Goal: Obtain resource: Obtain resource

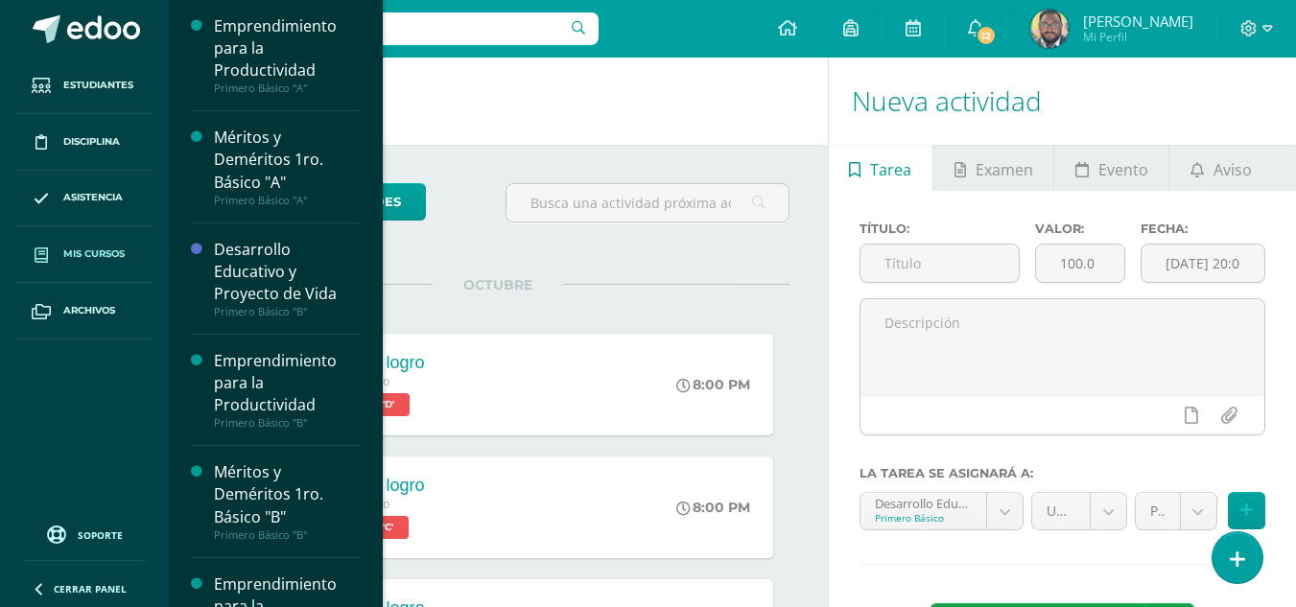
click at [98, 267] on link "Mis cursos" at bounding box center [84, 254] width 138 height 57
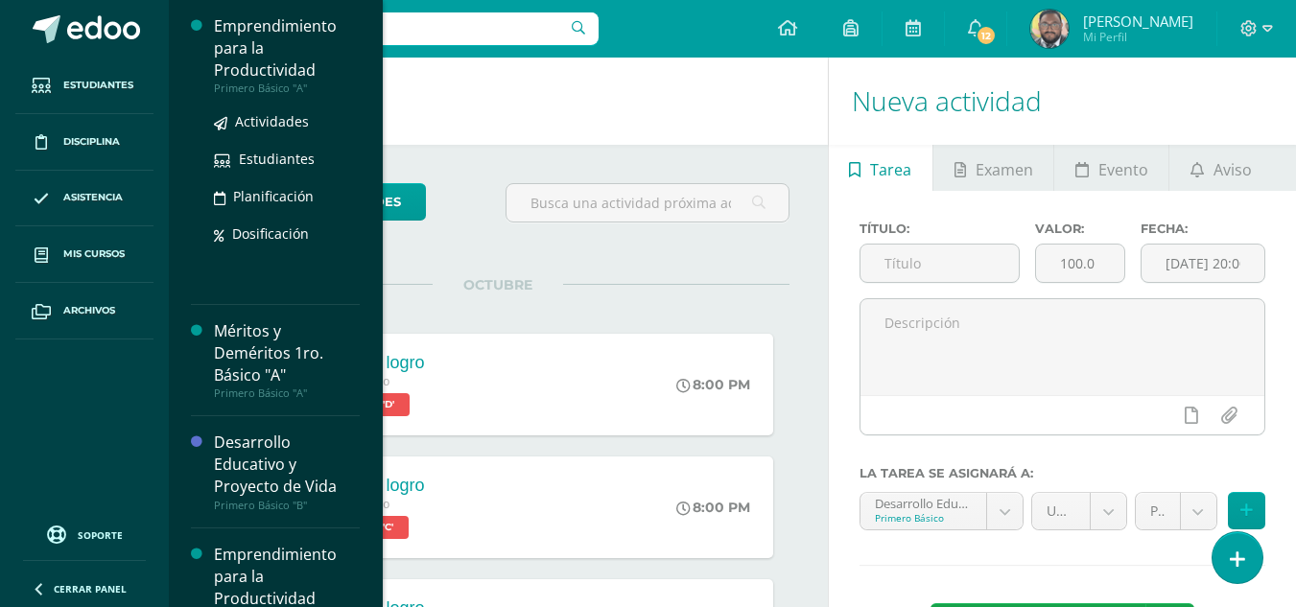
click at [238, 70] on div "Emprendimiento para la Productividad" at bounding box center [287, 48] width 146 height 66
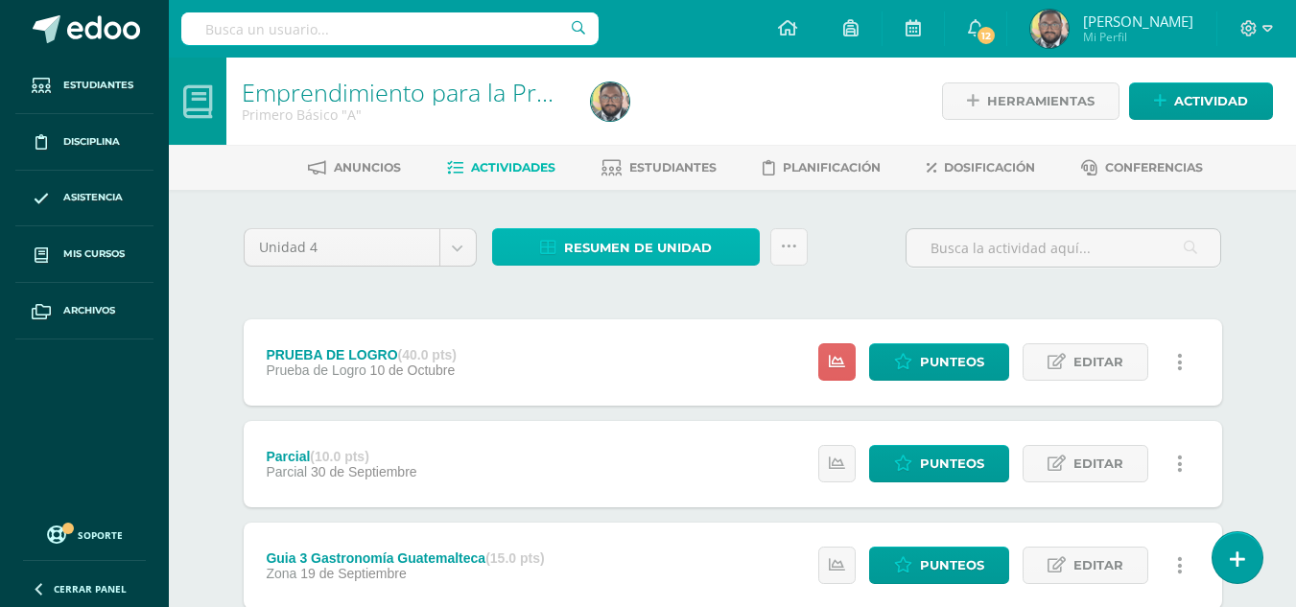
click at [590, 254] on span "Resumen de unidad" at bounding box center [638, 248] width 148 height 36
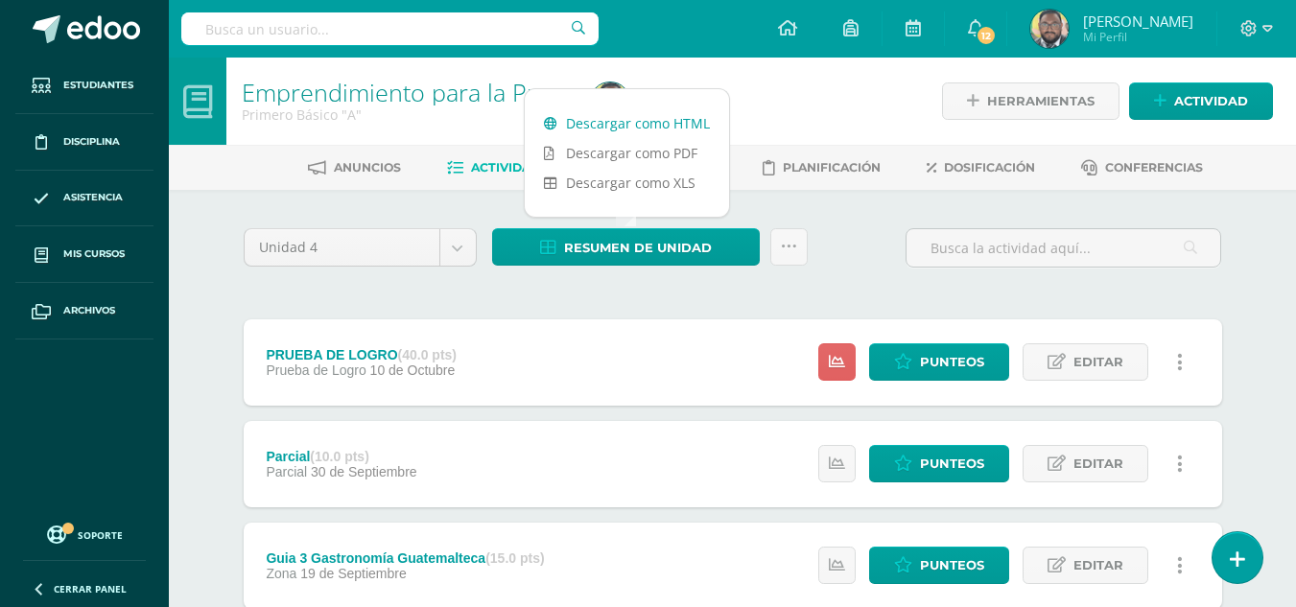
click at [601, 123] on link "Descargar como HTML" at bounding box center [627, 123] width 204 height 30
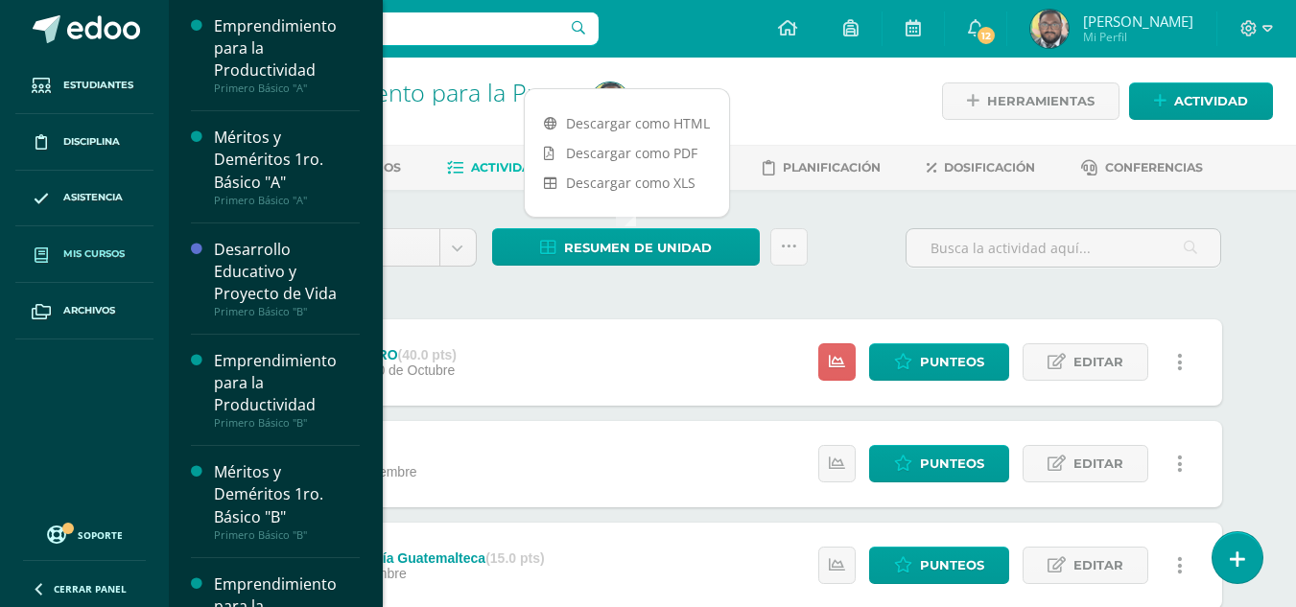
click at [108, 251] on span "Mis cursos" at bounding box center [93, 254] width 61 height 15
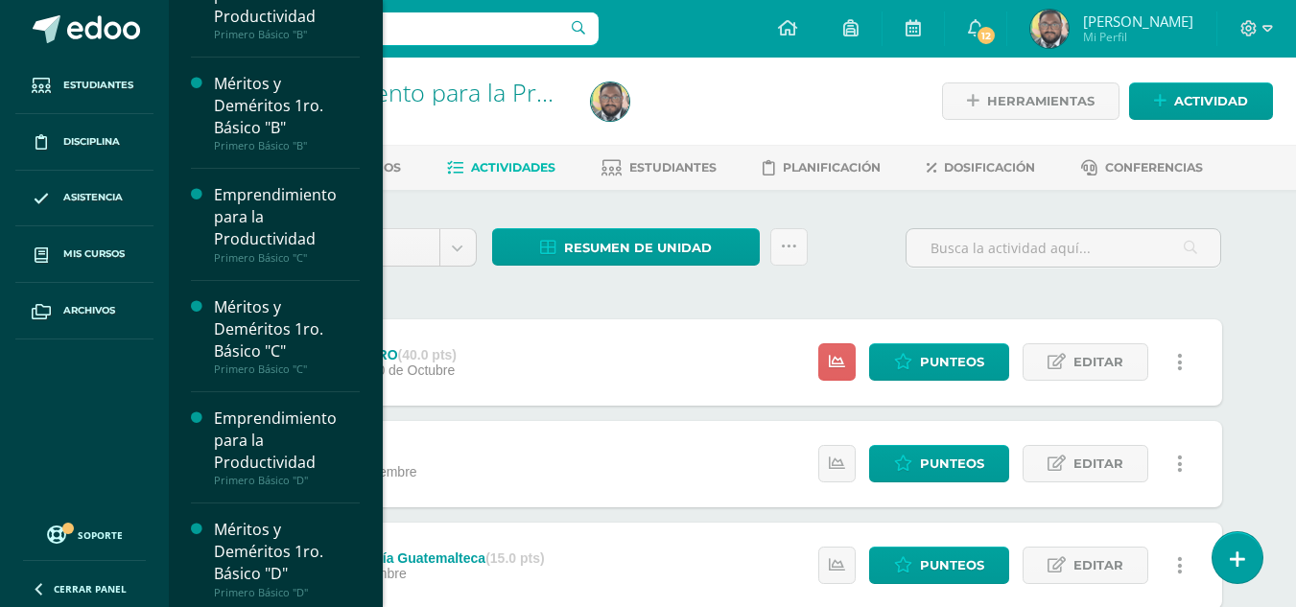
scroll to position [480, 0]
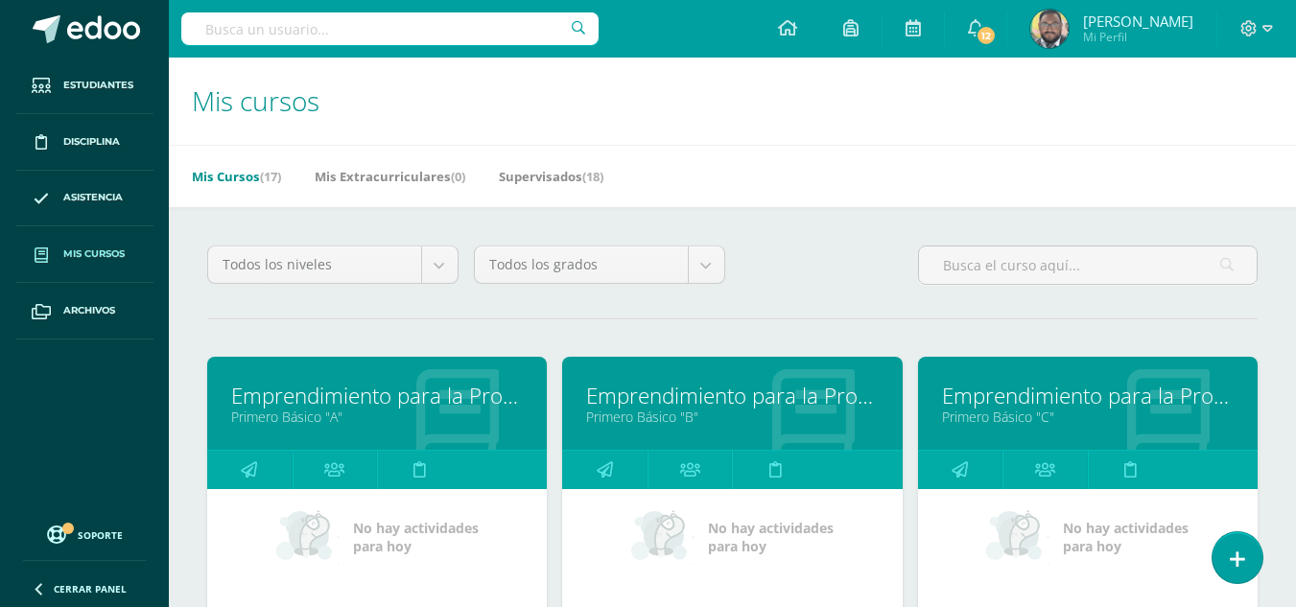
click at [613, 394] on link "Emprendimiento para la Productividad" at bounding box center [732, 396] width 292 height 30
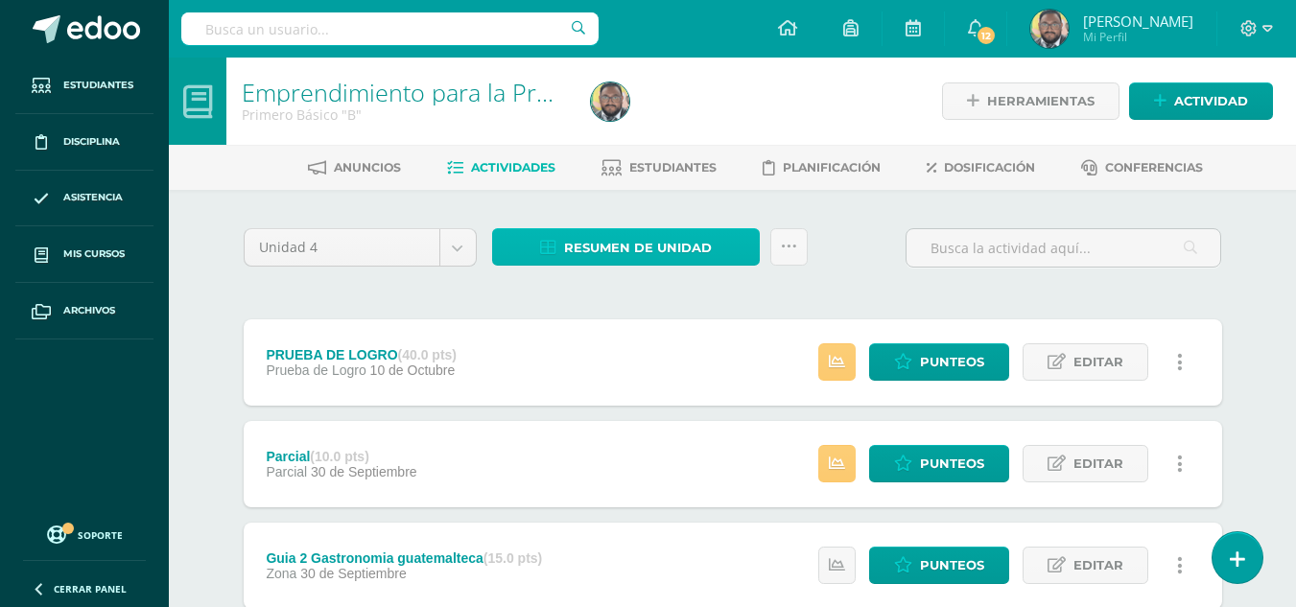
click at [620, 254] on span "Resumen de unidad" at bounding box center [638, 248] width 148 height 36
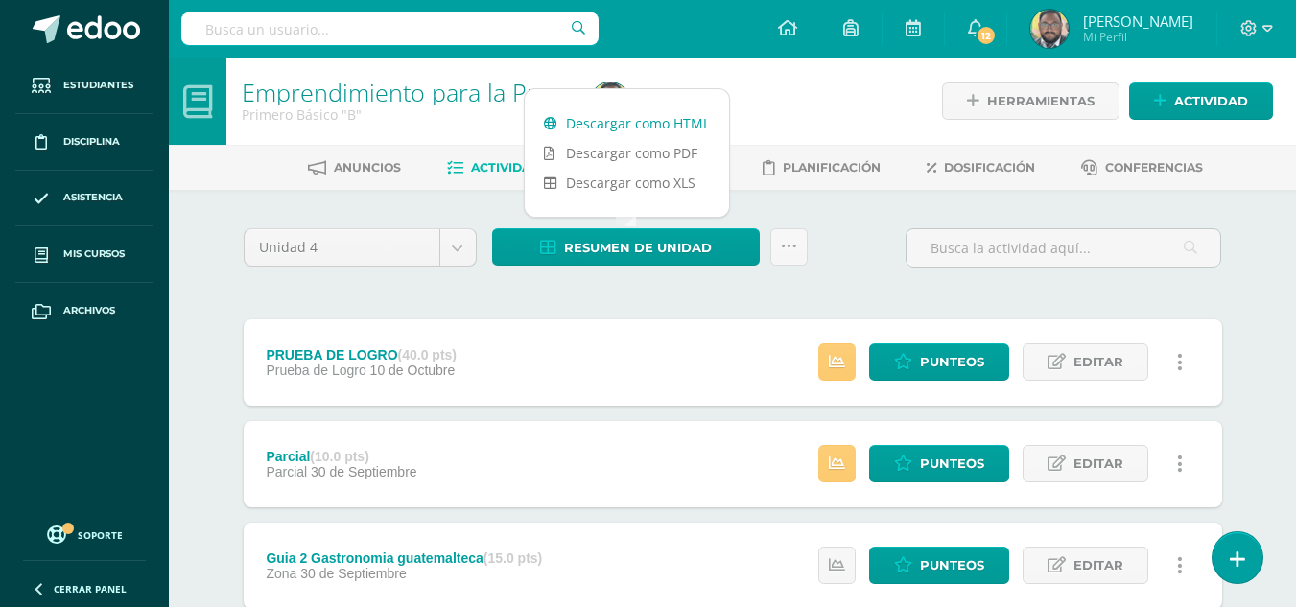
click at [580, 123] on link "Descargar como HTML" at bounding box center [627, 123] width 204 height 30
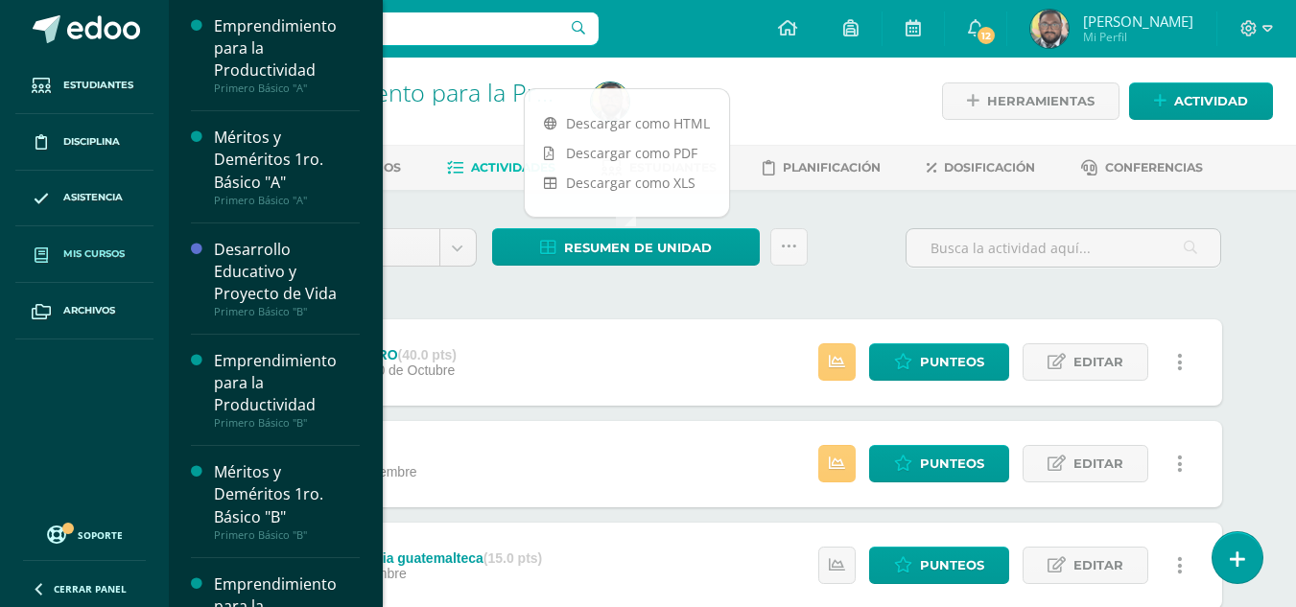
click at [117, 264] on link "Mis cursos" at bounding box center [84, 254] width 138 height 57
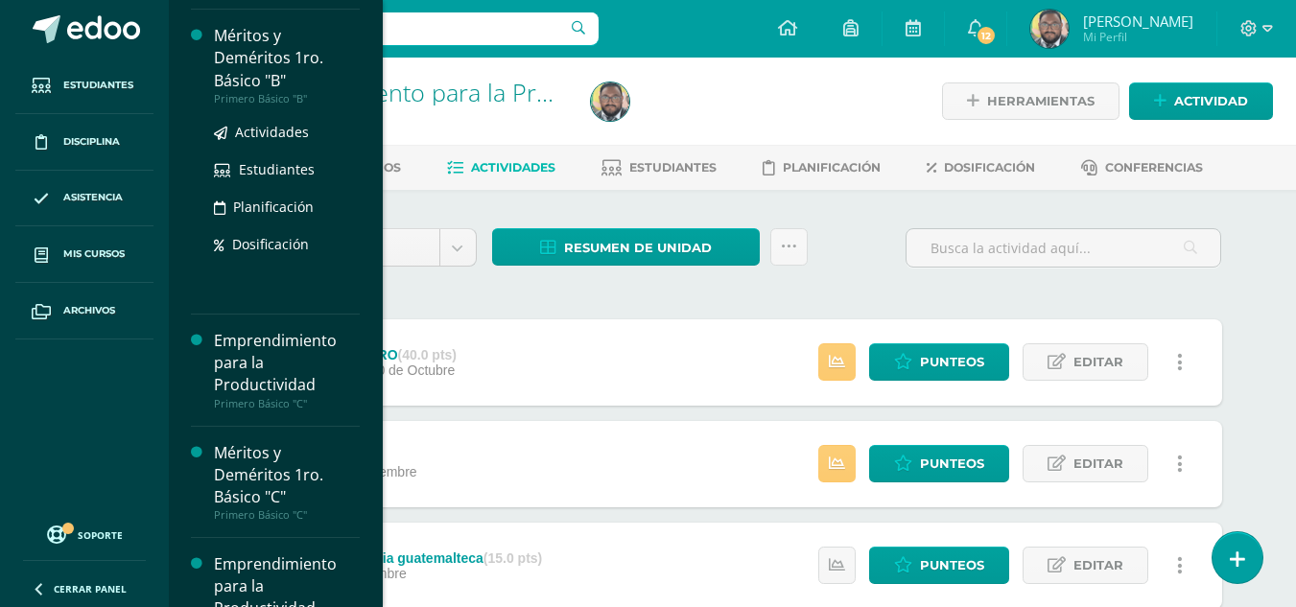
scroll to position [480, 0]
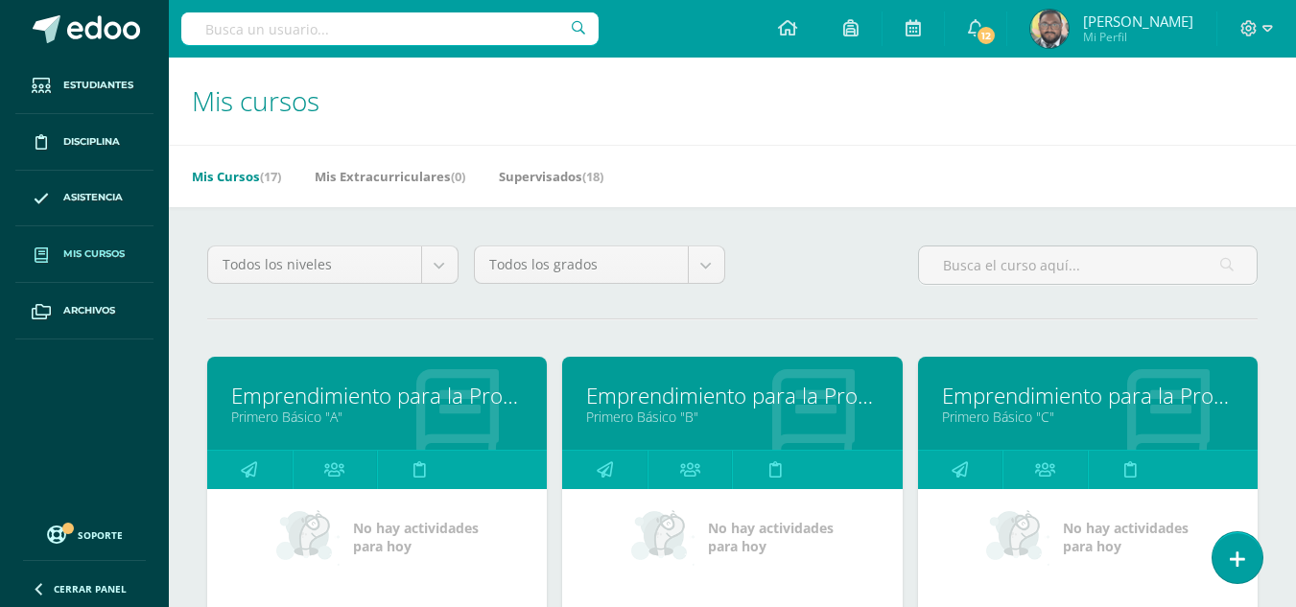
click at [992, 394] on link "Emprendimiento para la Productividad" at bounding box center [1088, 396] width 292 height 30
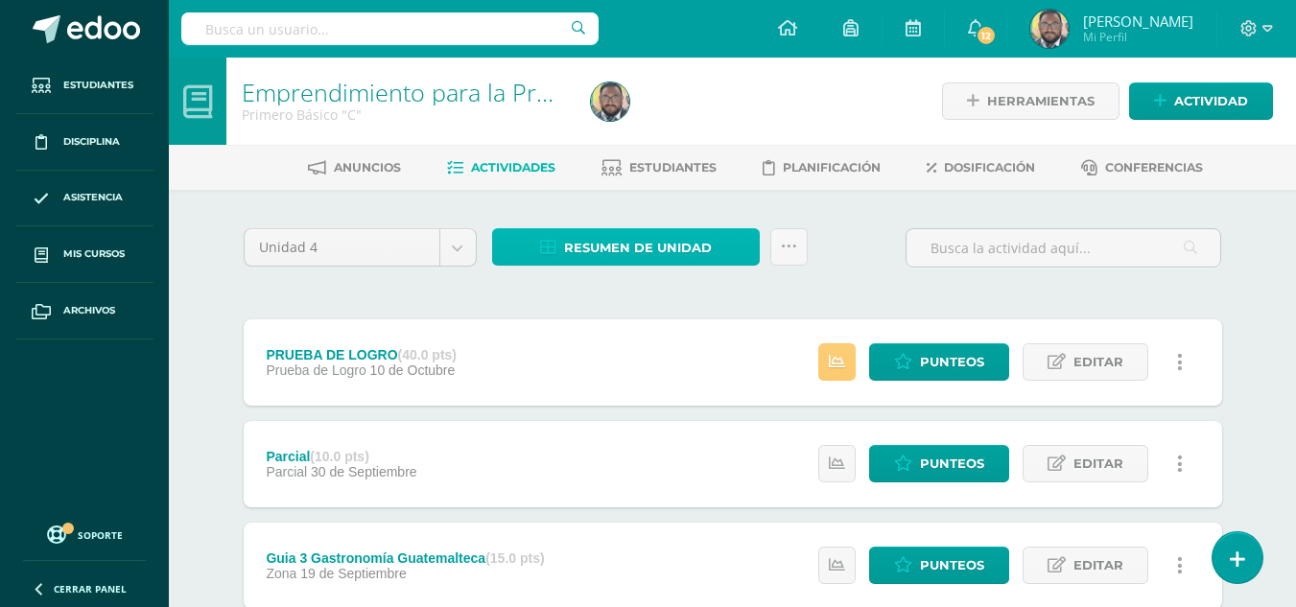
click at [632, 257] on span "Resumen de unidad" at bounding box center [638, 248] width 148 height 36
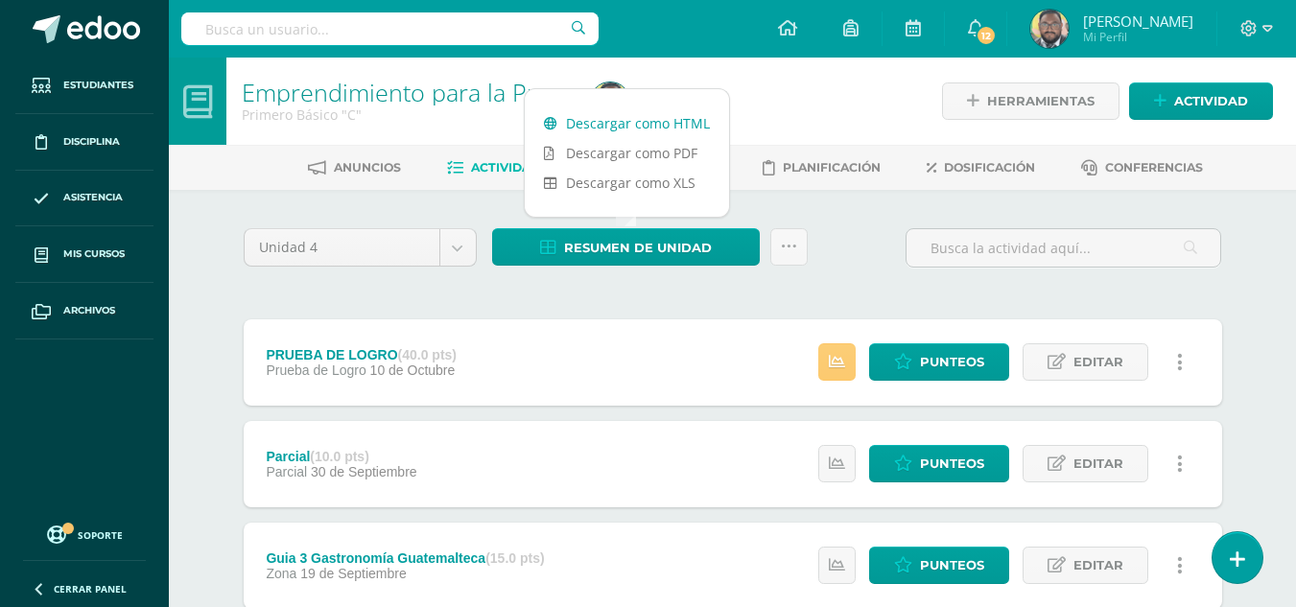
click at [600, 120] on link "Descargar como HTML" at bounding box center [627, 123] width 204 height 30
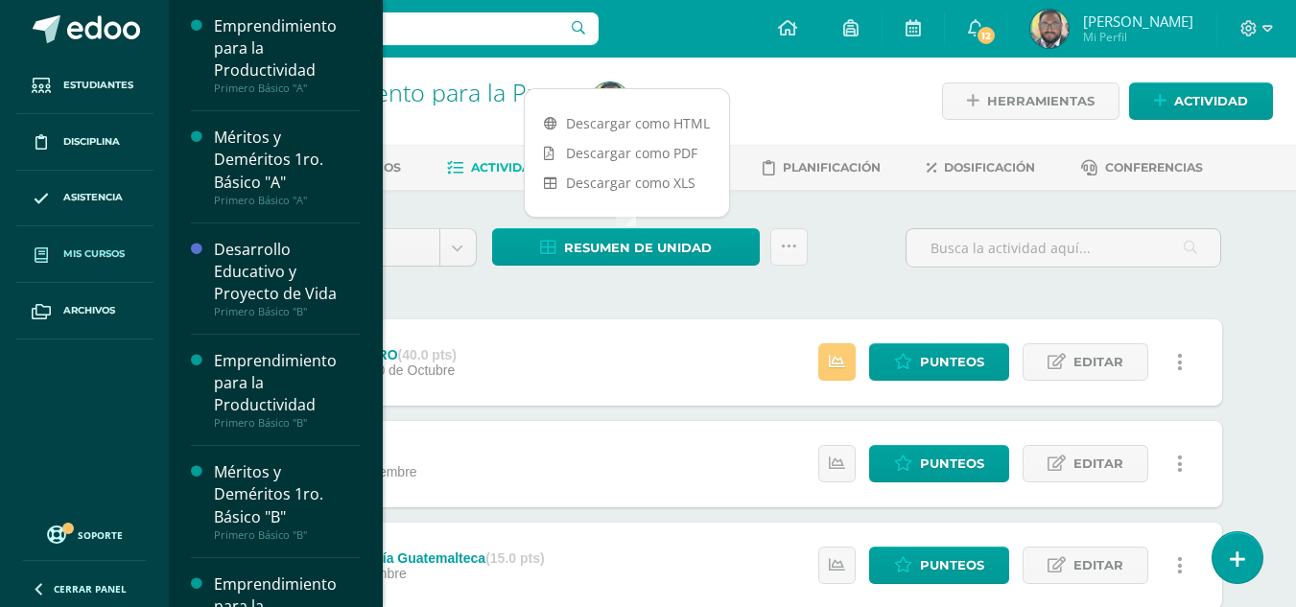
click at [93, 267] on link "Mis cursos" at bounding box center [84, 254] width 138 height 57
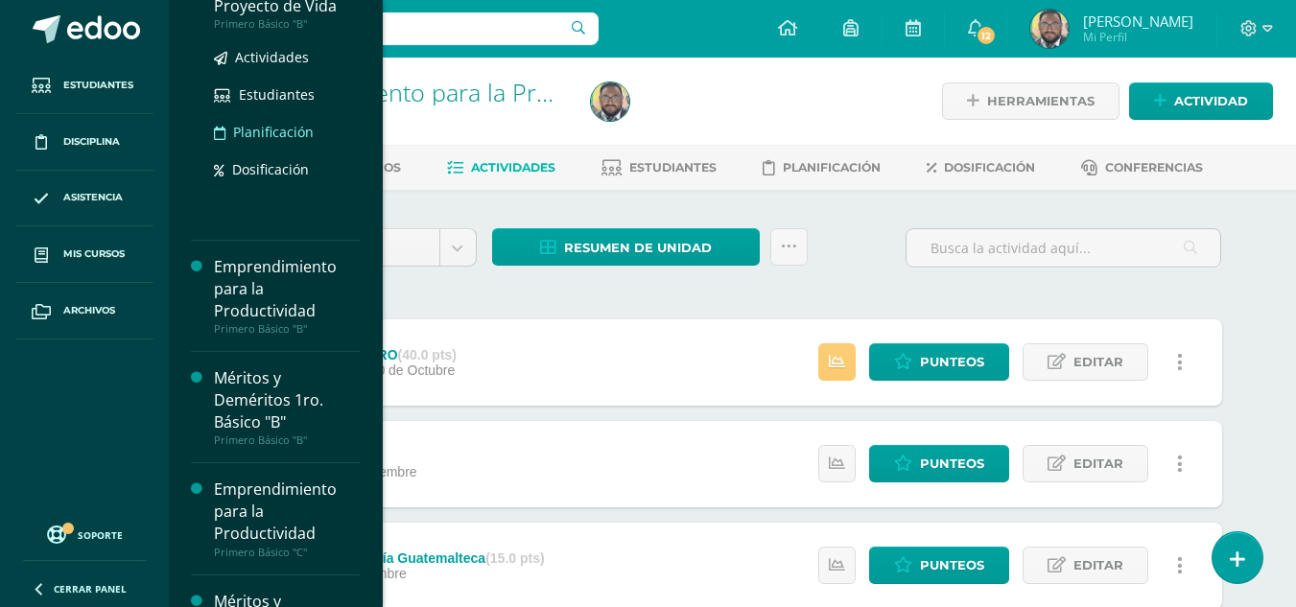
scroll to position [576, 0]
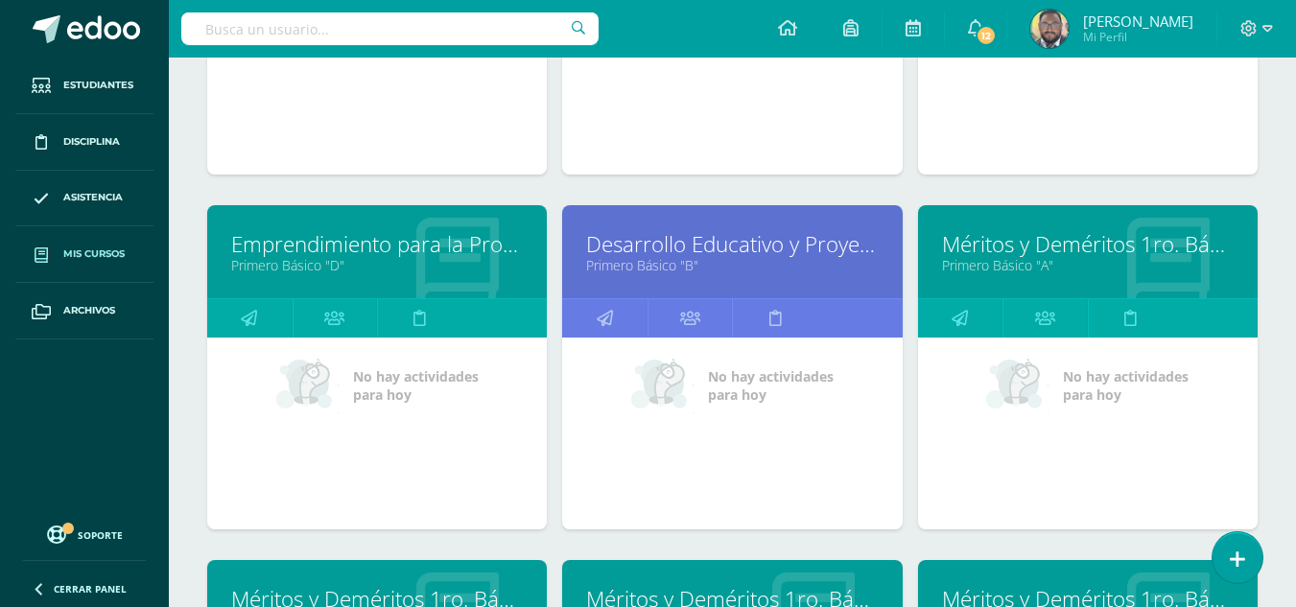
scroll to position [576, 0]
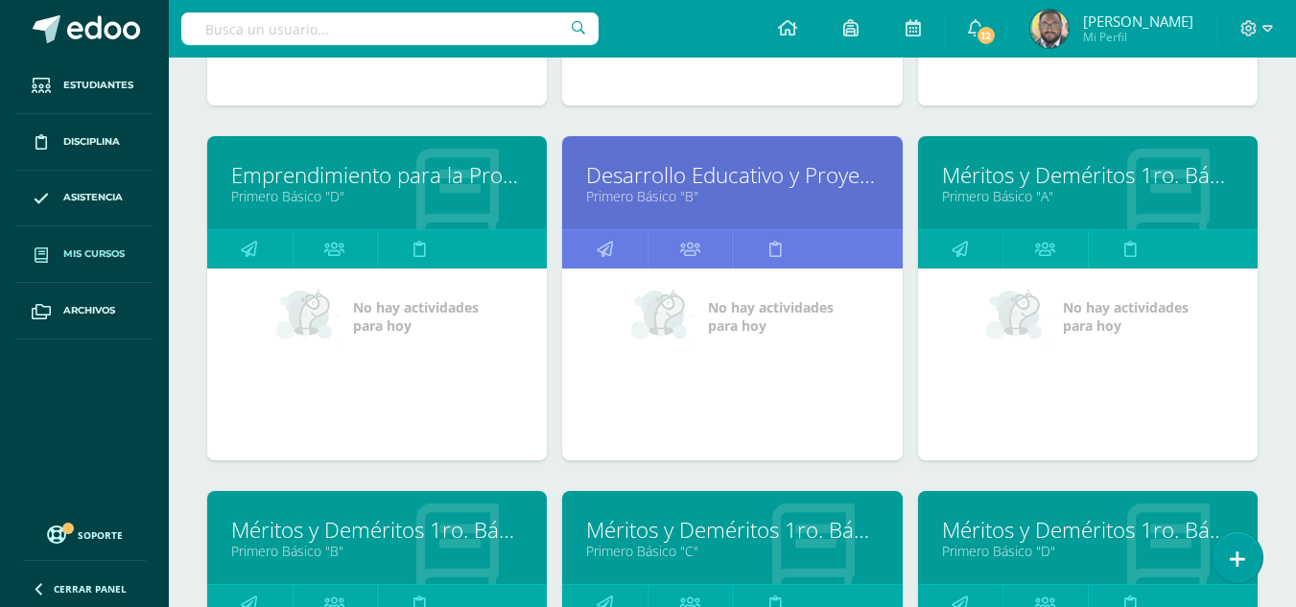
click at [336, 186] on link "Emprendimiento para la Productividad" at bounding box center [377, 175] width 292 height 30
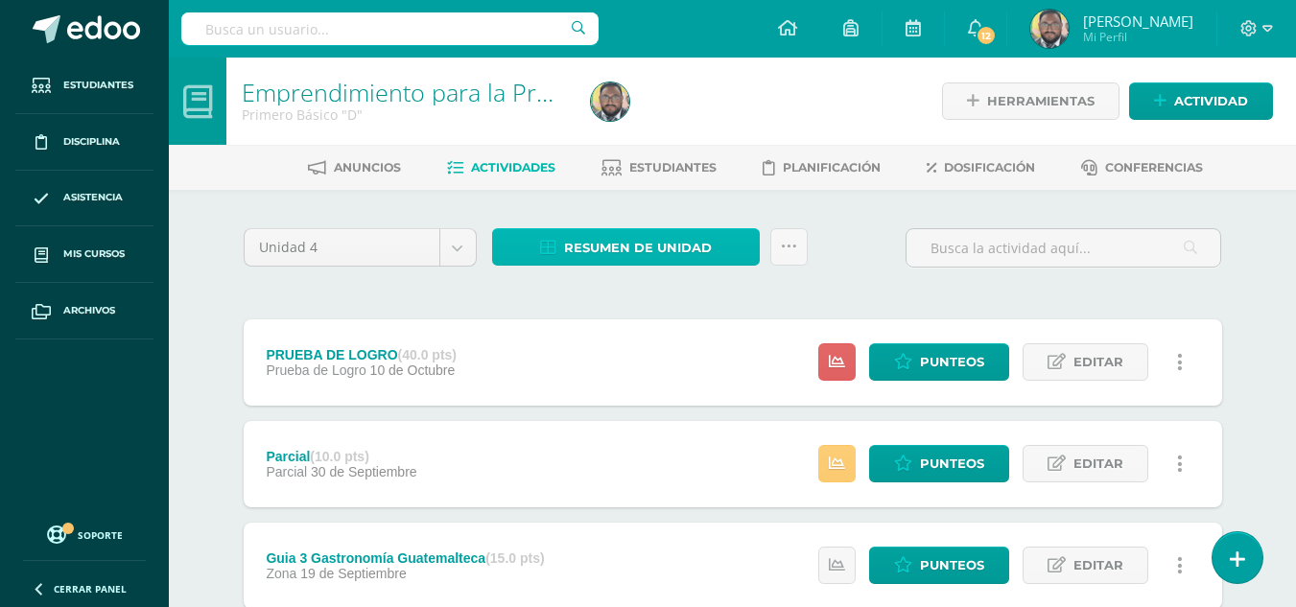
click at [673, 261] on span "Resumen de unidad" at bounding box center [638, 248] width 148 height 36
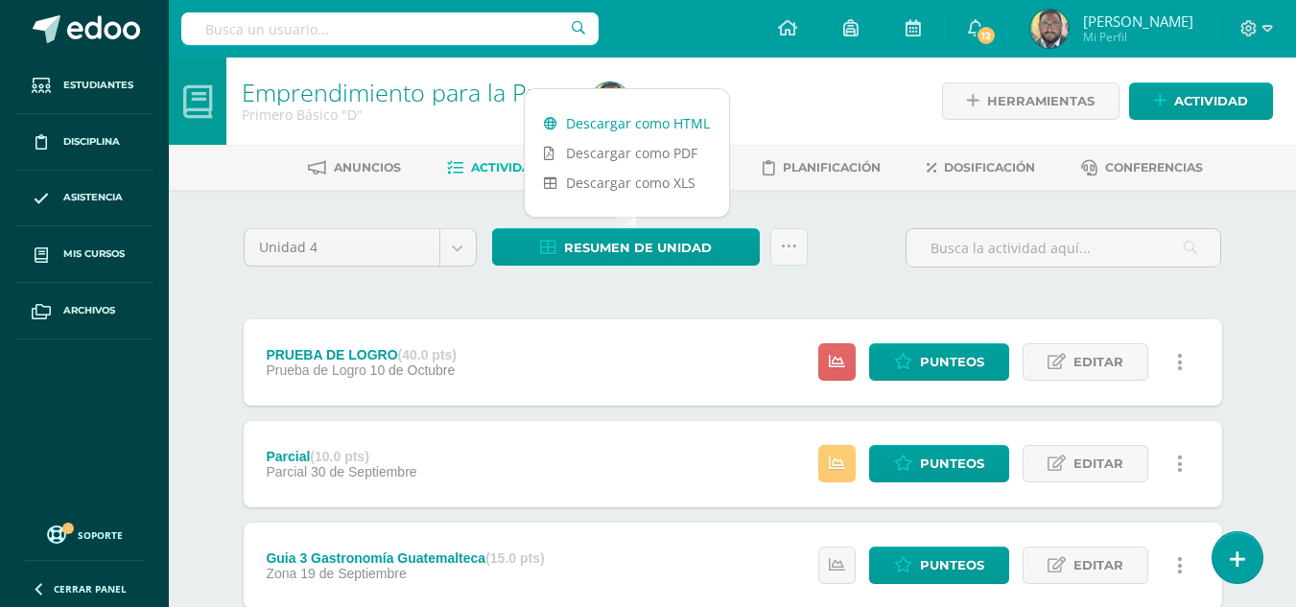
click at [646, 128] on link "Descargar como HTML" at bounding box center [627, 123] width 204 height 30
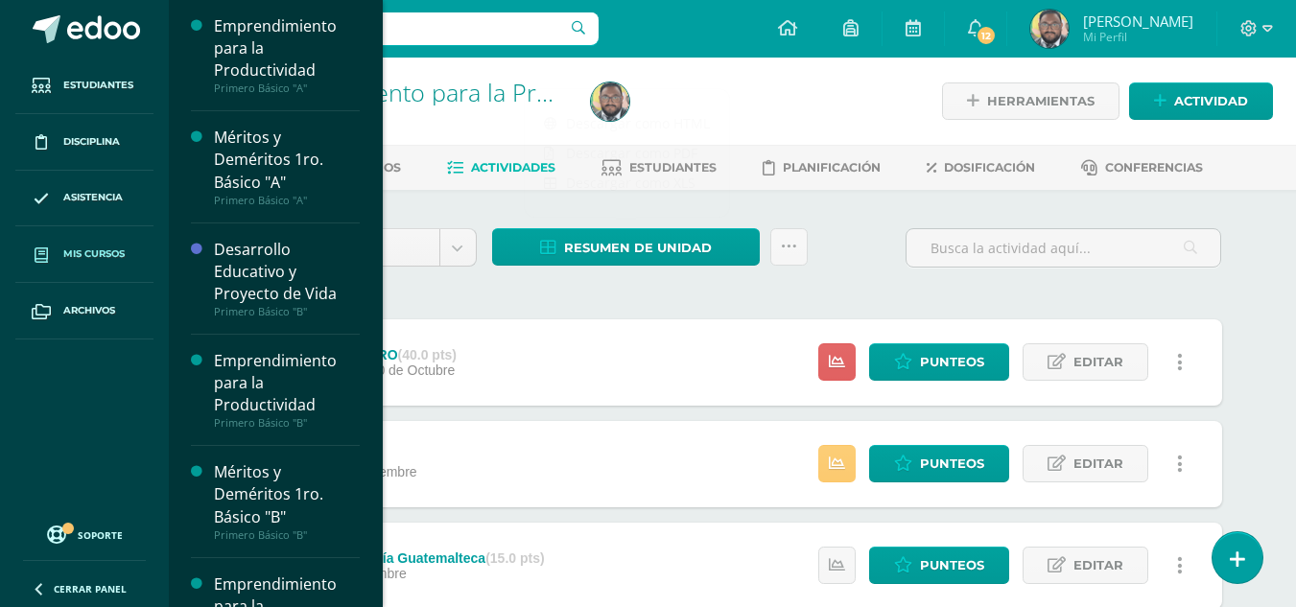
click at [94, 255] on span "Mis cursos" at bounding box center [93, 254] width 61 height 15
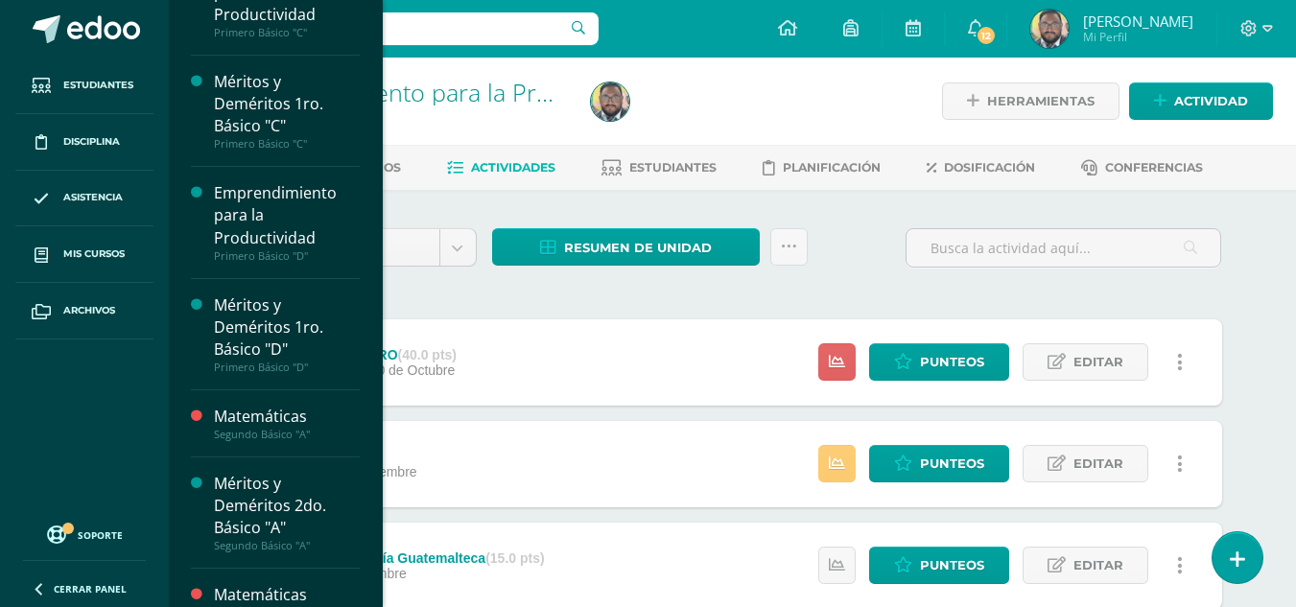
scroll to position [612, 0]
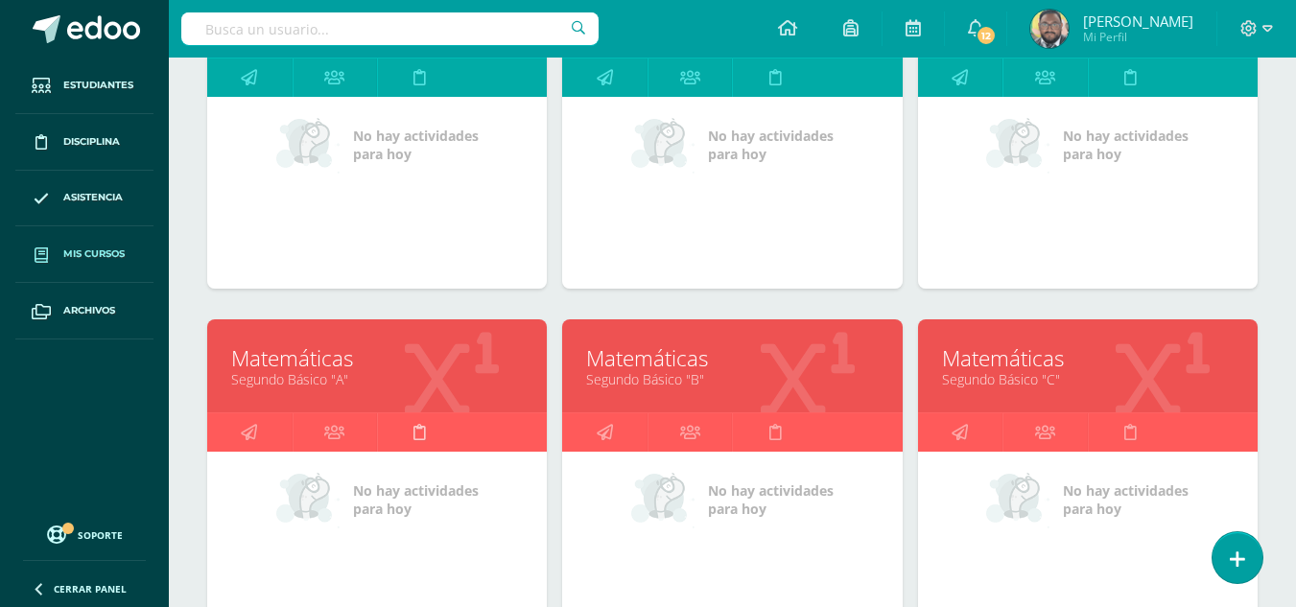
scroll to position [1127, 0]
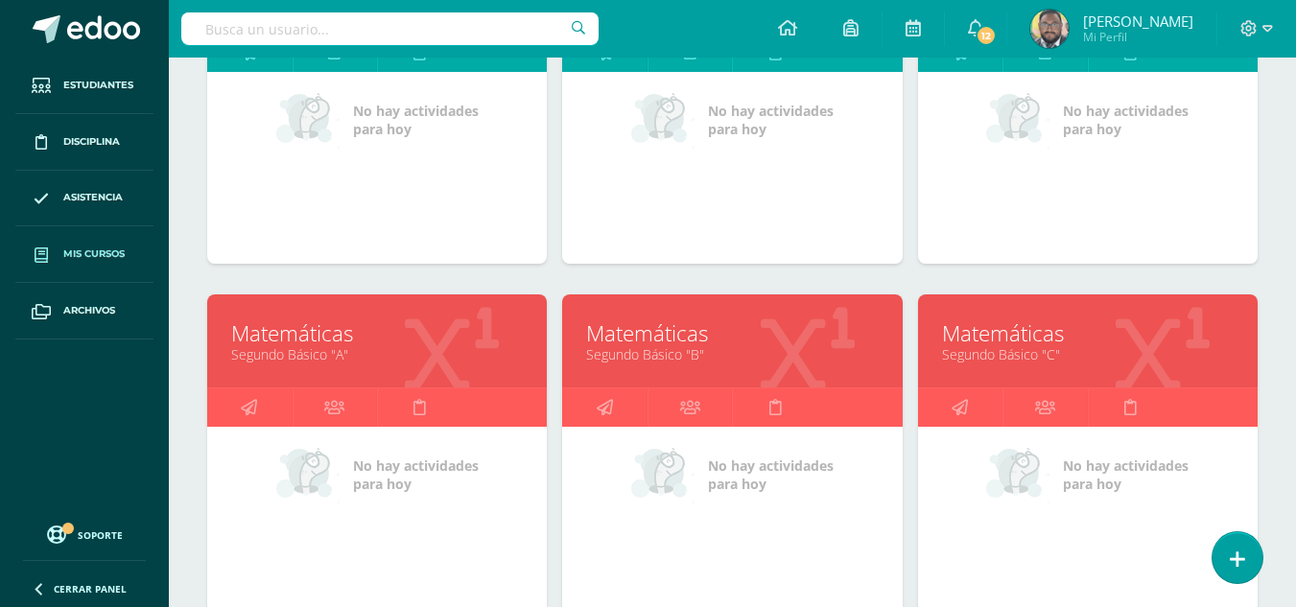
click at [315, 328] on link "Matemáticas" at bounding box center [377, 334] width 292 height 30
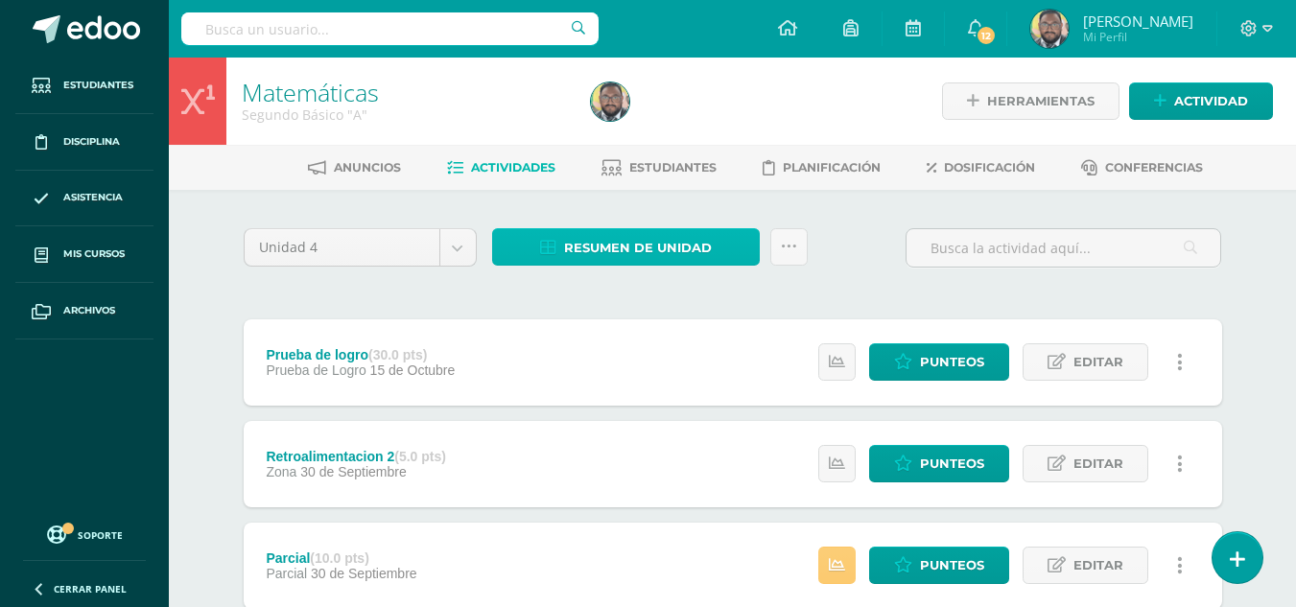
click at [596, 239] on span "Resumen de unidad" at bounding box center [638, 248] width 148 height 36
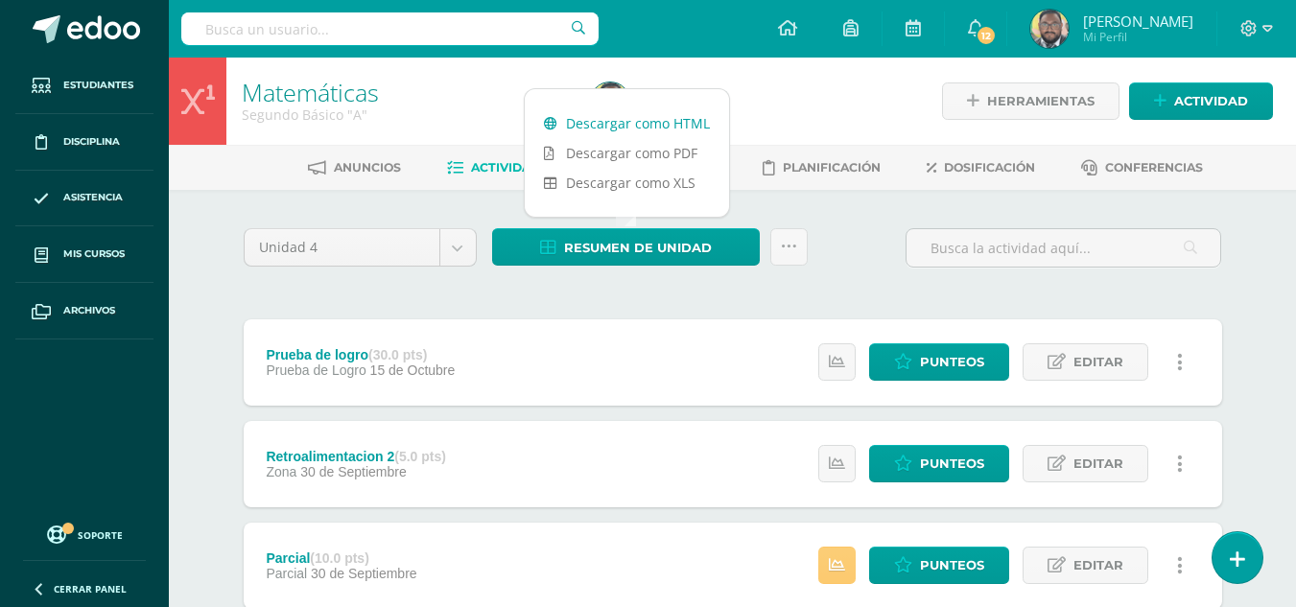
click at [596, 129] on link "Descargar como HTML" at bounding box center [627, 123] width 204 height 30
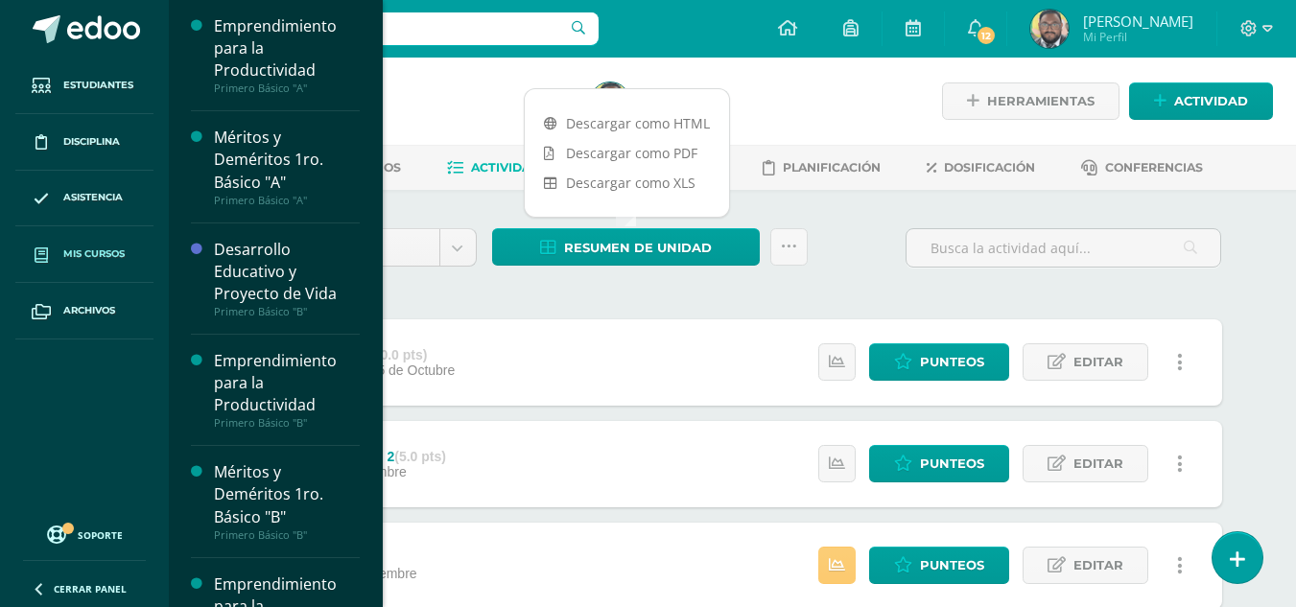
click at [91, 258] on span "Mis cursos" at bounding box center [93, 254] width 61 height 15
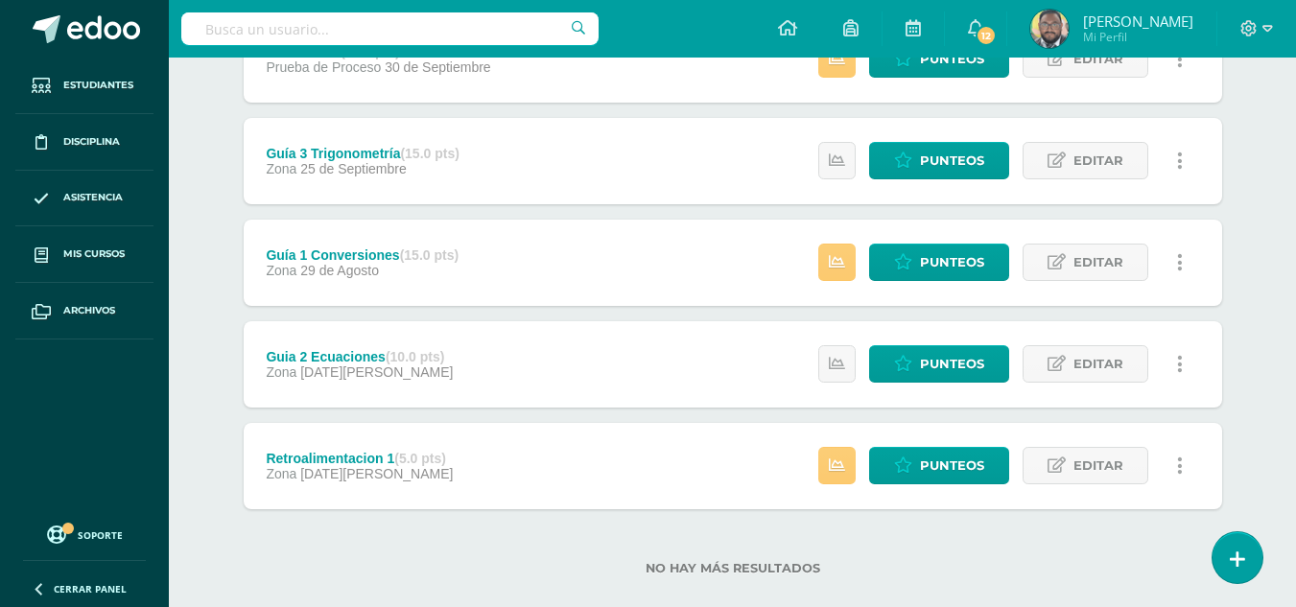
scroll to position [638, 0]
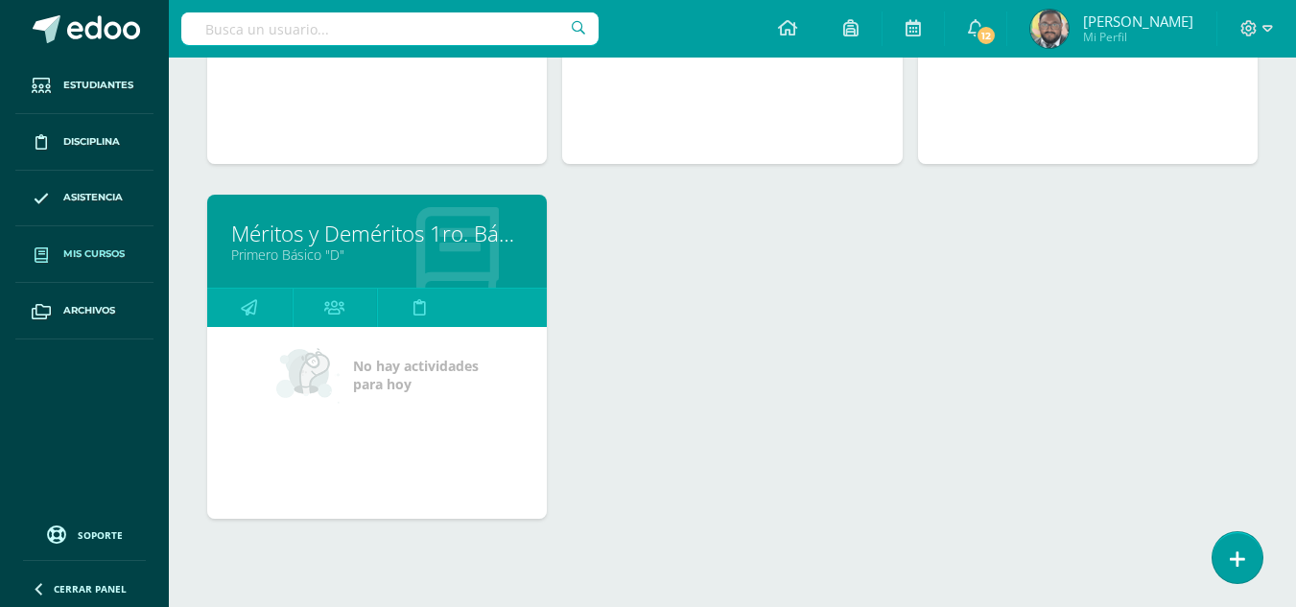
scroll to position [1291, 0]
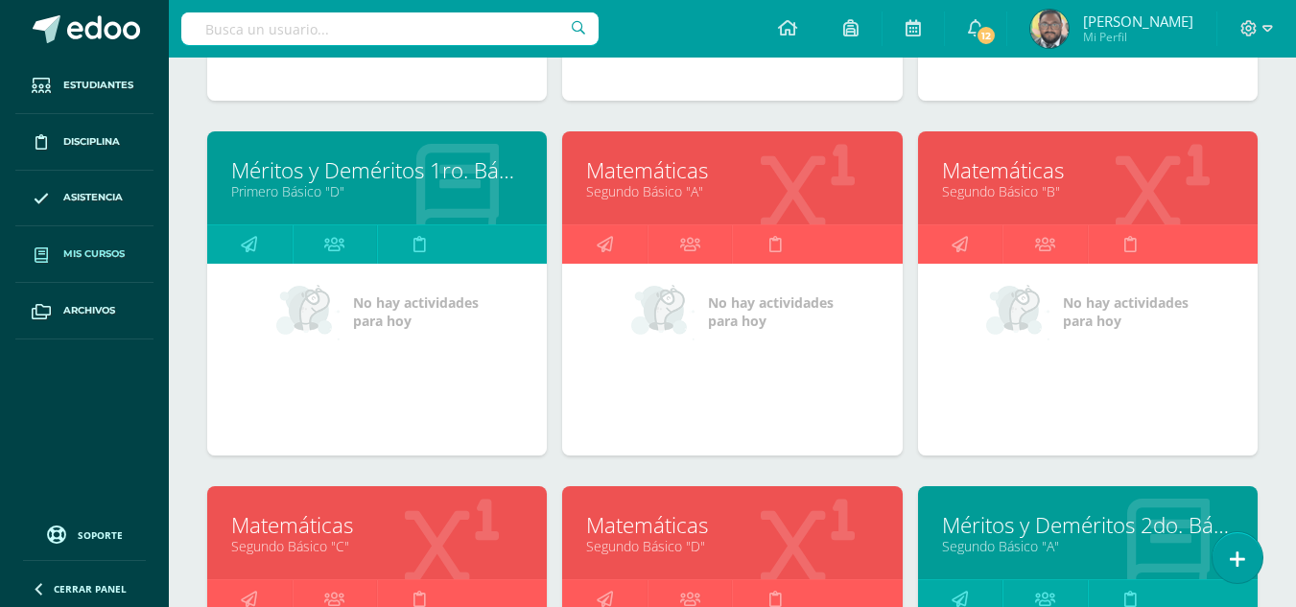
click at [994, 171] on link "Matemáticas" at bounding box center [1088, 170] width 292 height 30
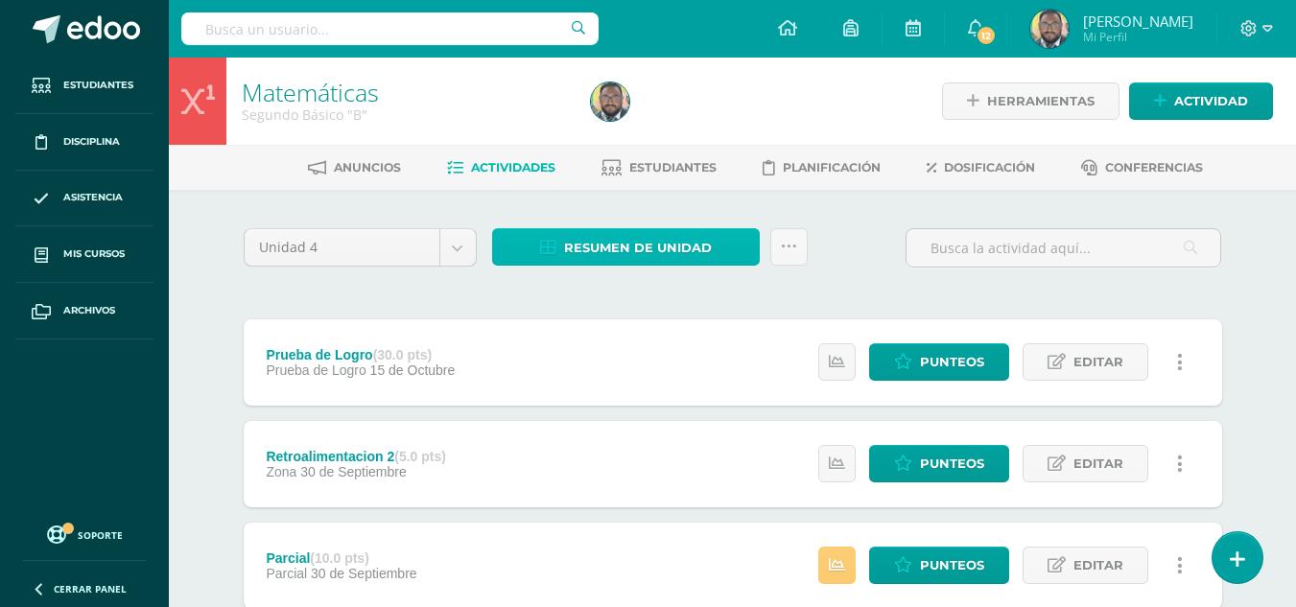
click at [613, 250] on span "Resumen de unidad" at bounding box center [638, 248] width 148 height 36
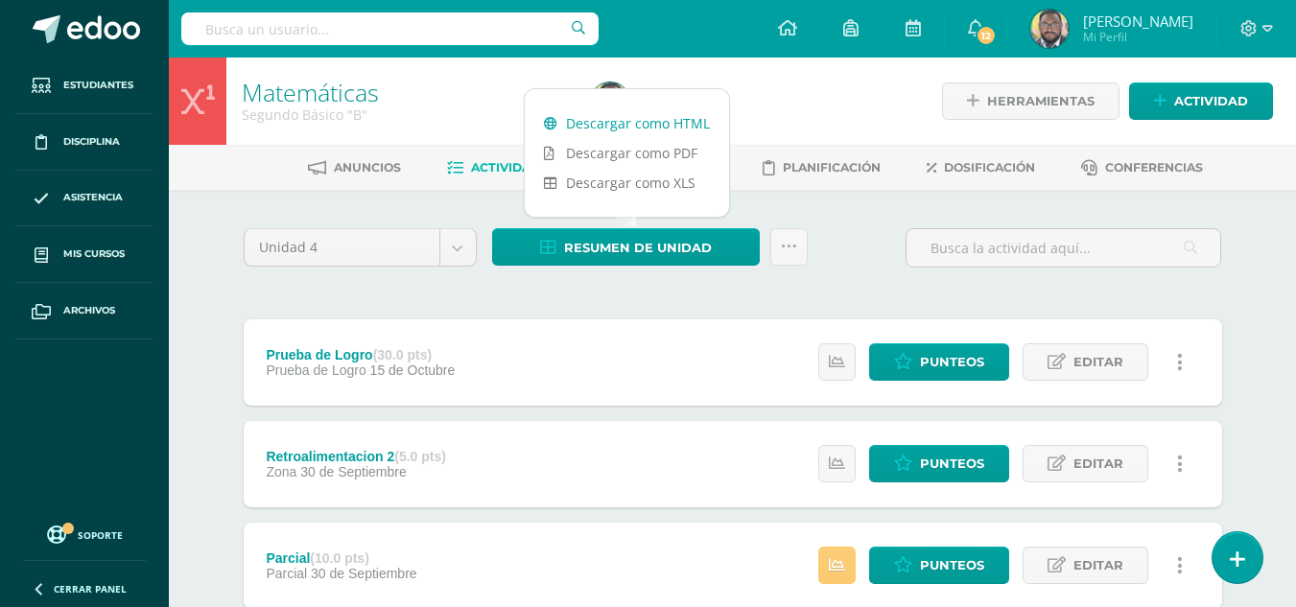
click at [599, 124] on link "Descargar como HTML" at bounding box center [627, 123] width 204 height 30
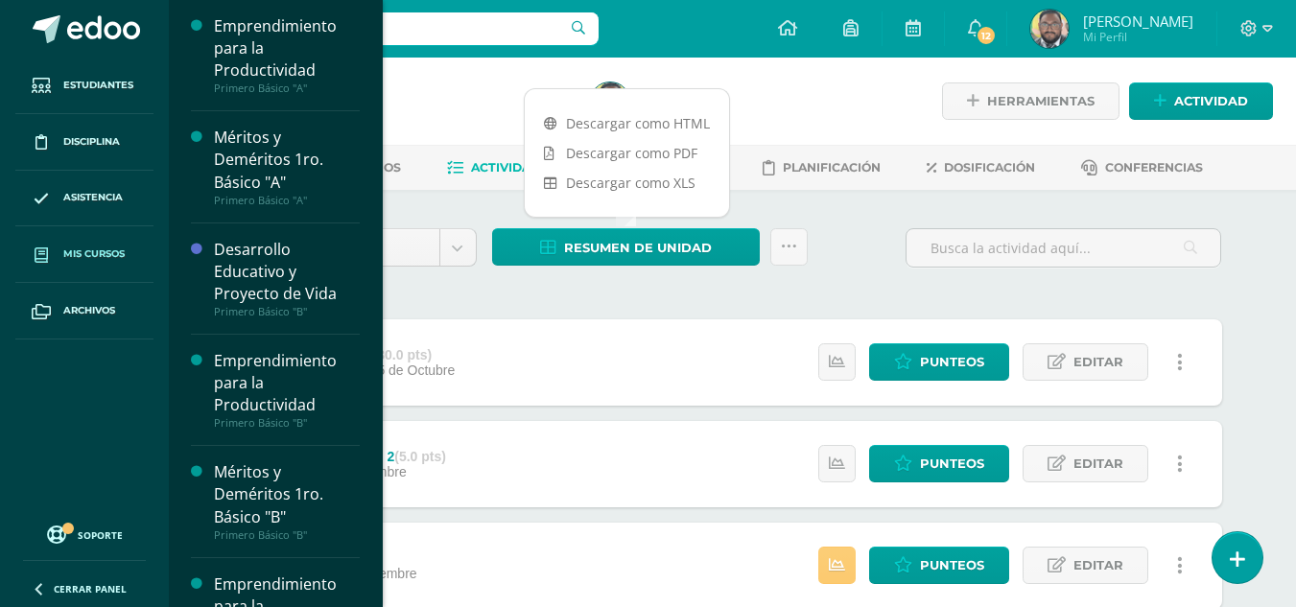
click at [85, 256] on span "Mis cursos" at bounding box center [93, 254] width 61 height 15
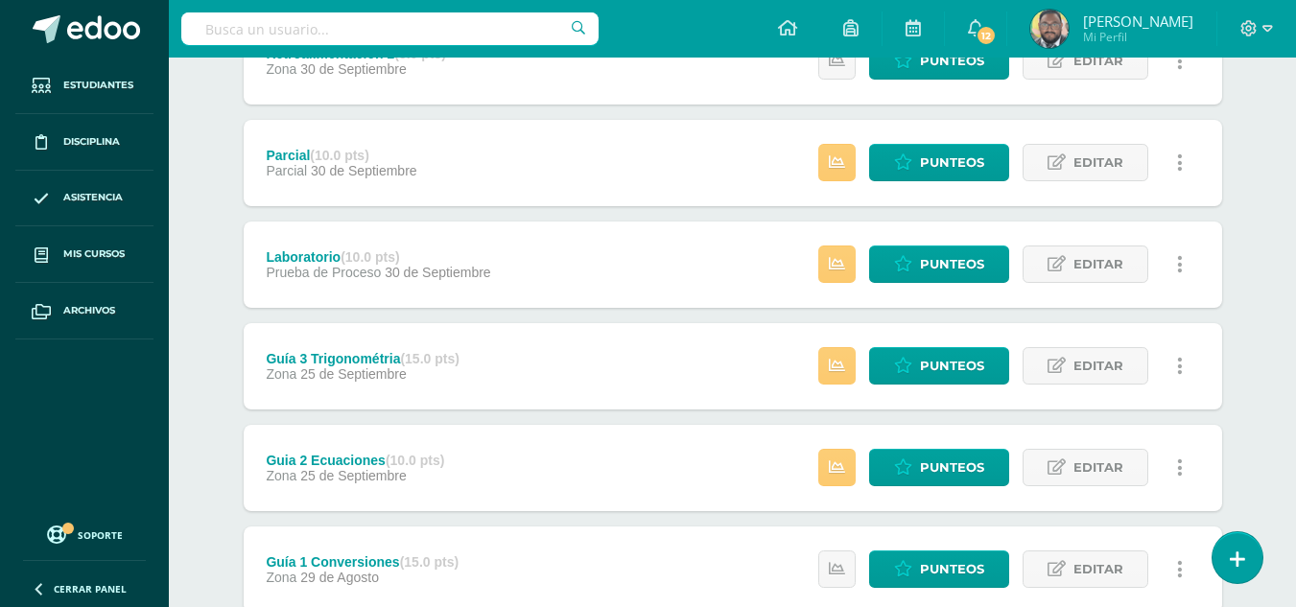
scroll to position [576, 0]
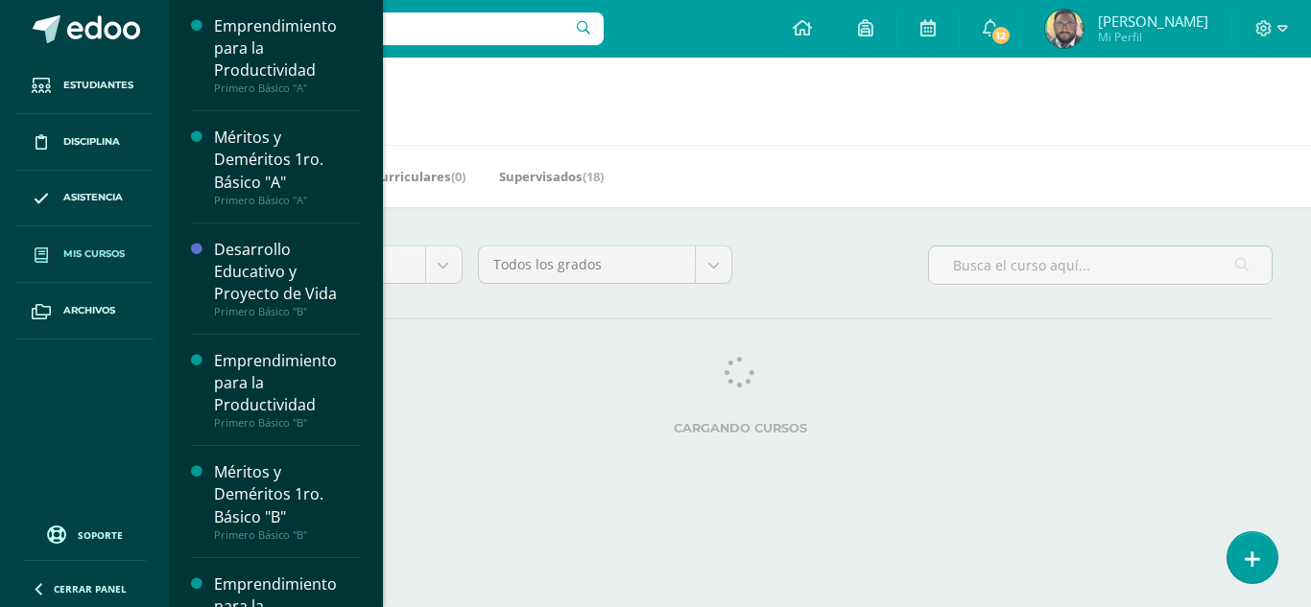
click at [78, 257] on span "Mis cursos" at bounding box center [93, 254] width 61 height 15
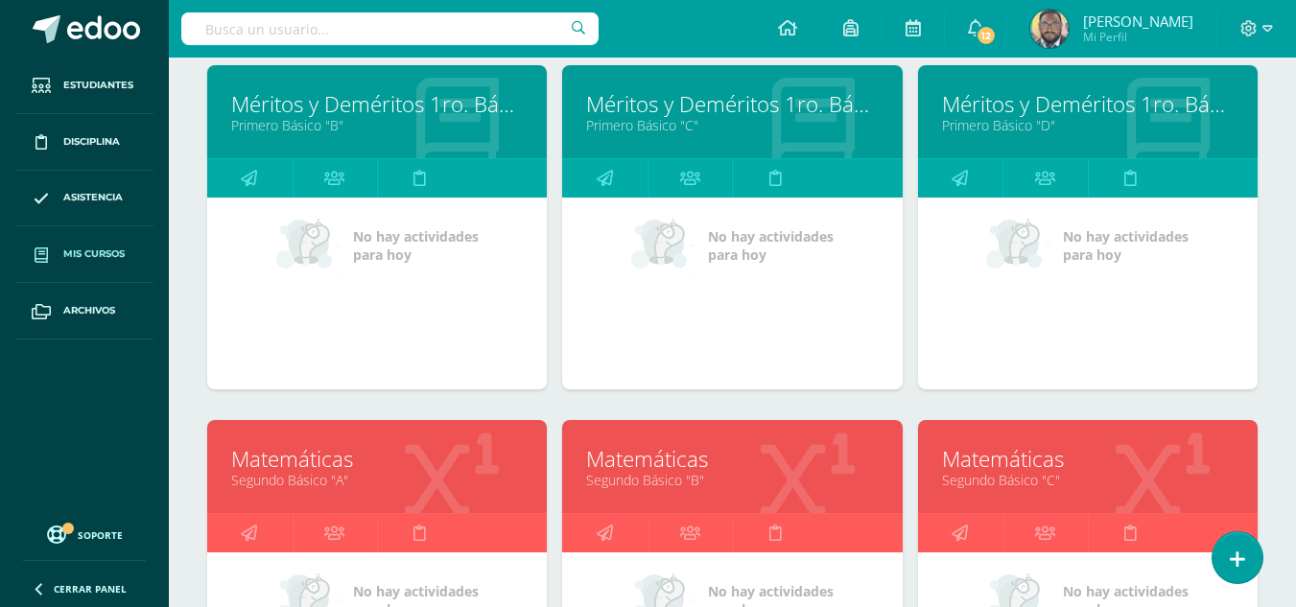
scroll to position [1127, 0]
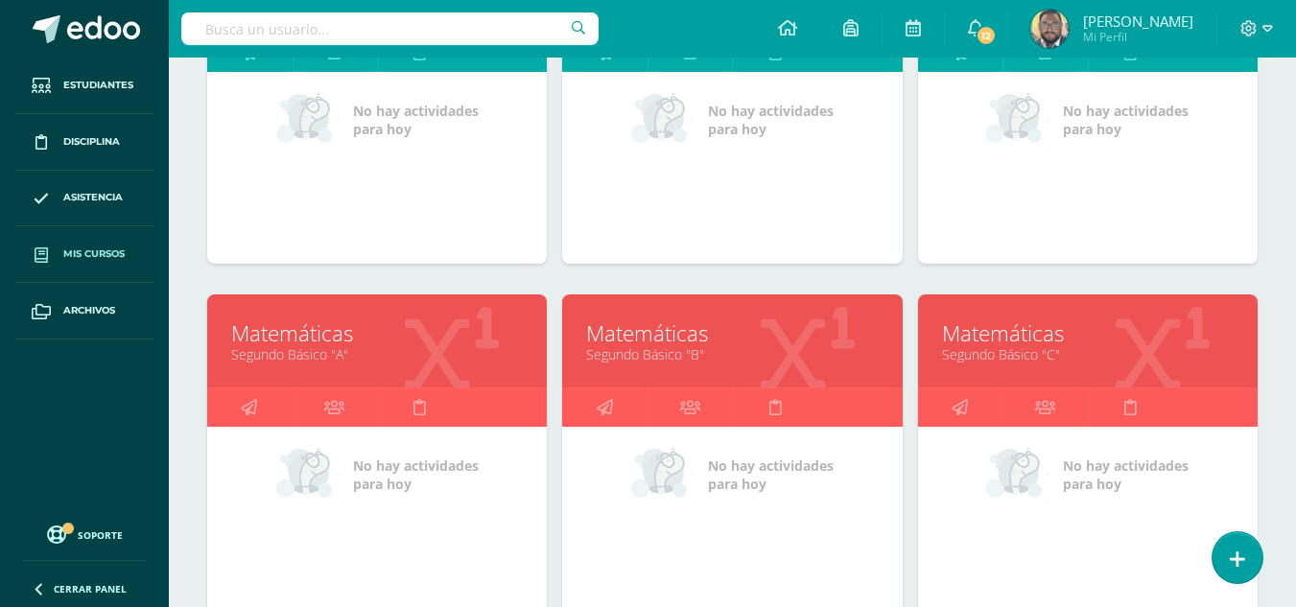
click at [967, 332] on link "Matemáticas" at bounding box center [1088, 334] width 292 height 30
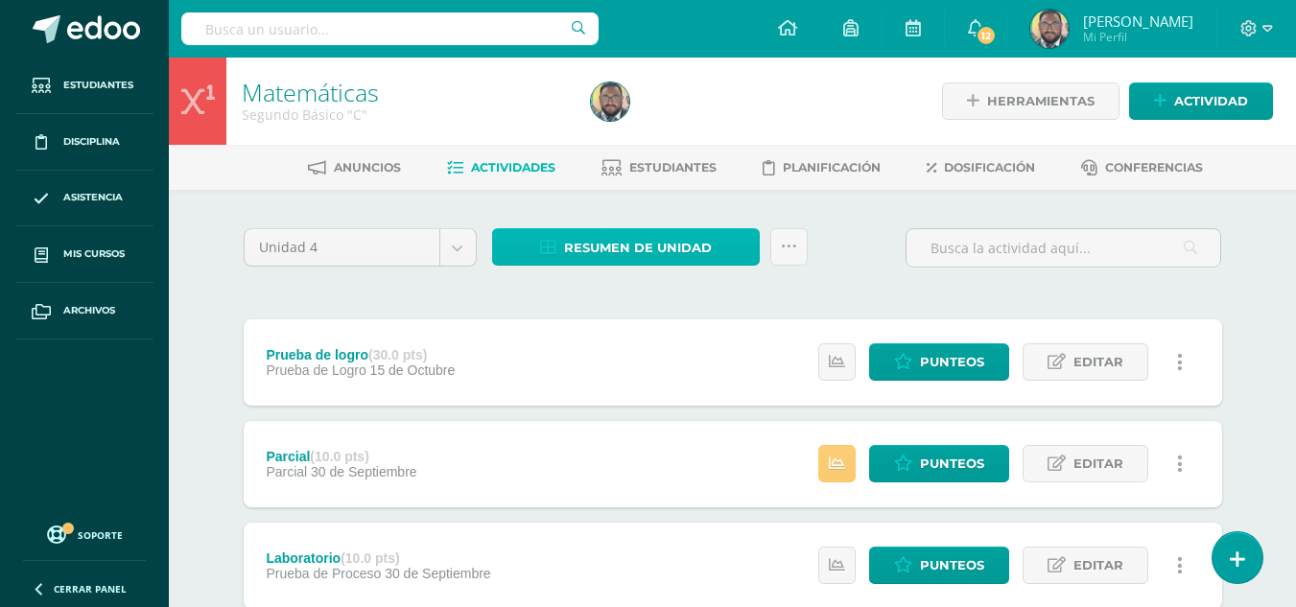
click at [619, 252] on span "Resumen de unidad" at bounding box center [638, 248] width 148 height 36
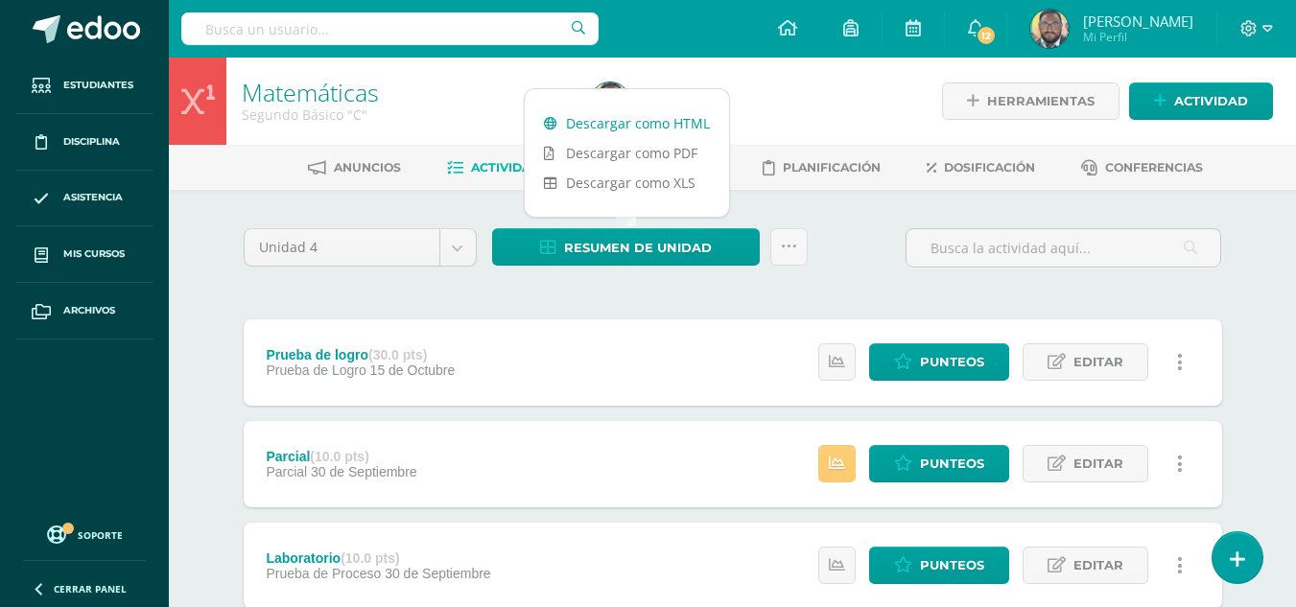
click at [592, 126] on link "Descargar como HTML" at bounding box center [627, 123] width 204 height 30
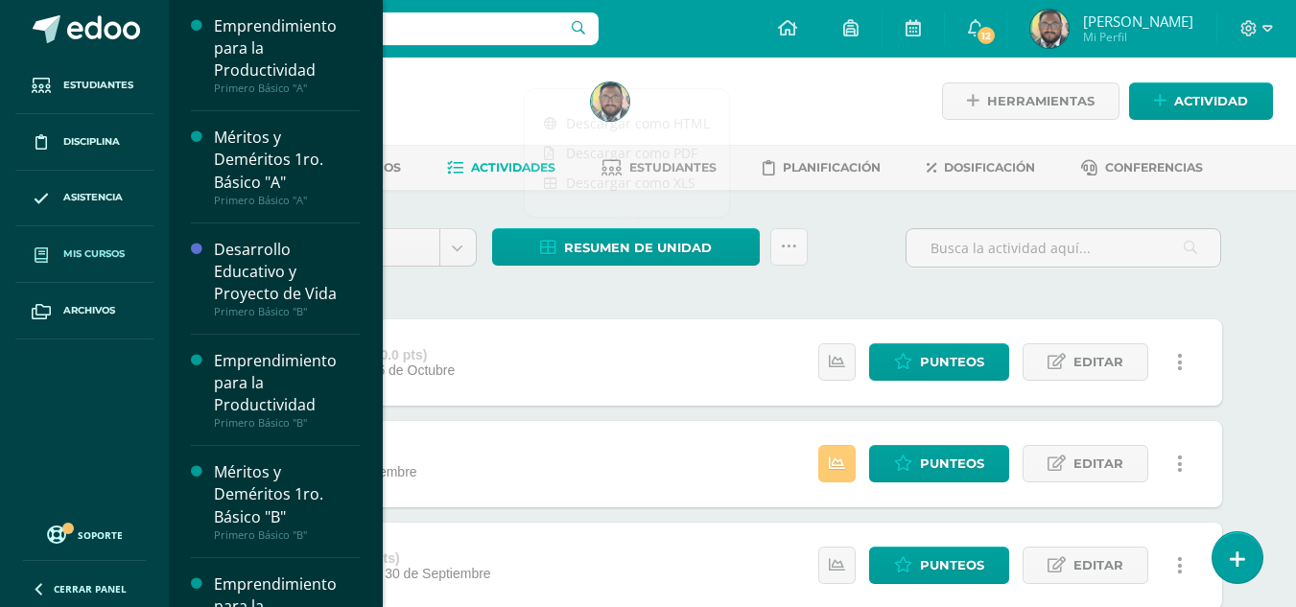
click at [110, 262] on span "Mis cursos" at bounding box center [93, 254] width 61 height 15
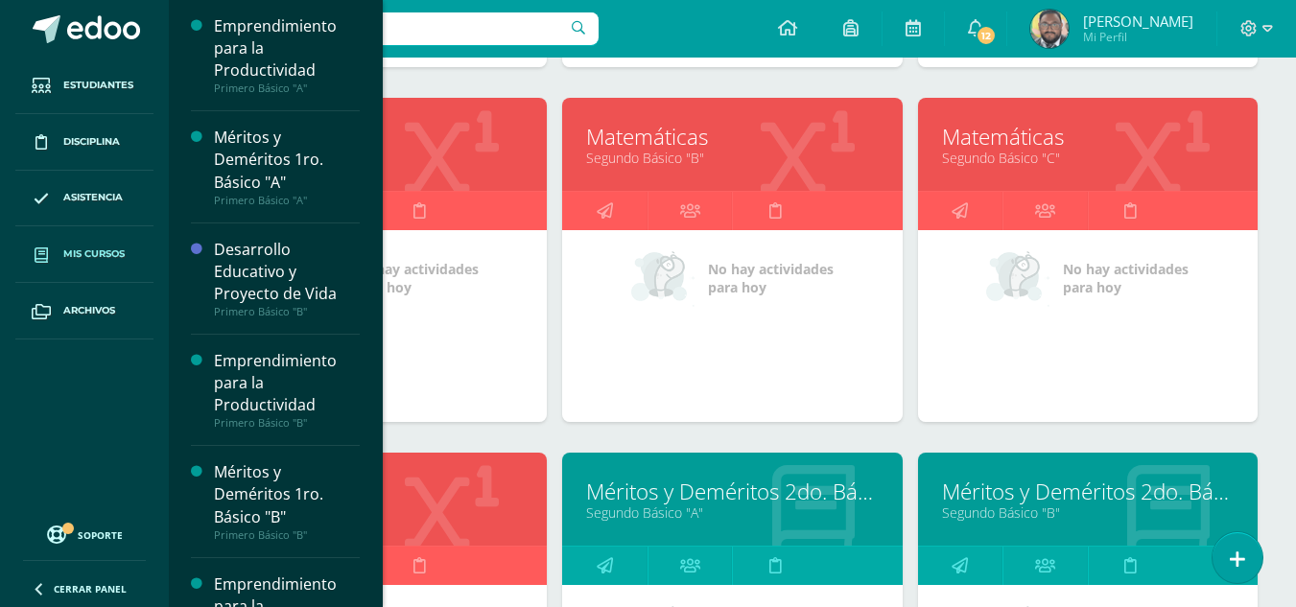
scroll to position [1415, 0]
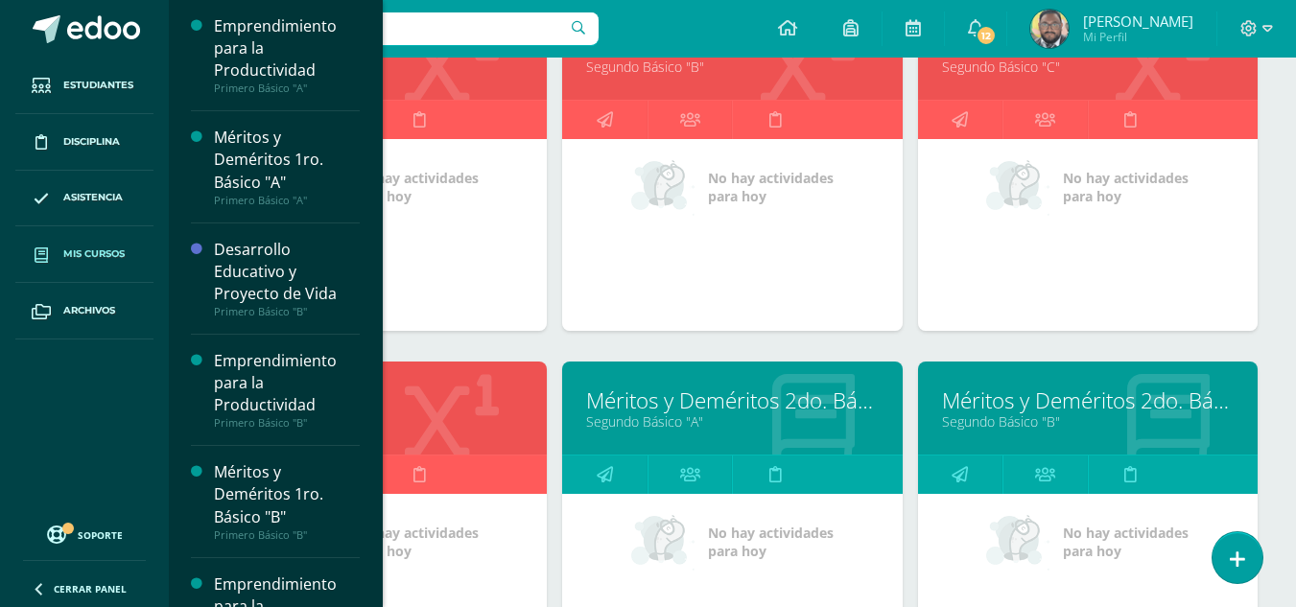
click at [474, 429] on link "Segundo Básico "D"" at bounding box center [377, 422] width 292 height 18
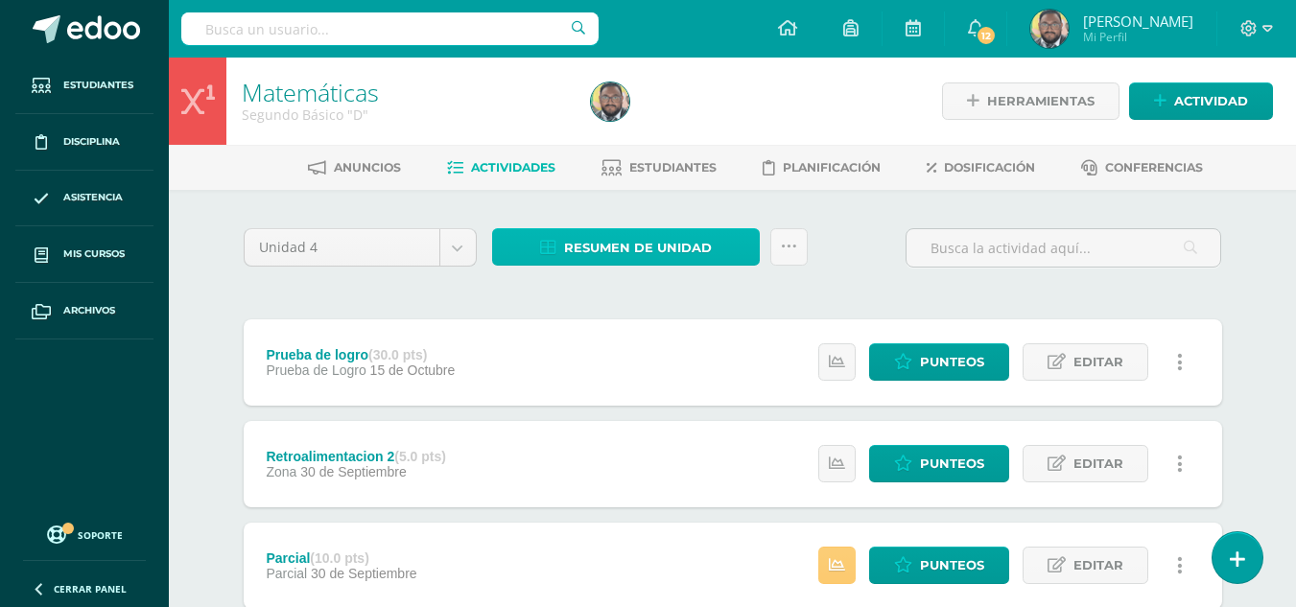
click at [651, 237] on span "Resumen de unidad" at bounding box center [638, 248] width 148 height 36
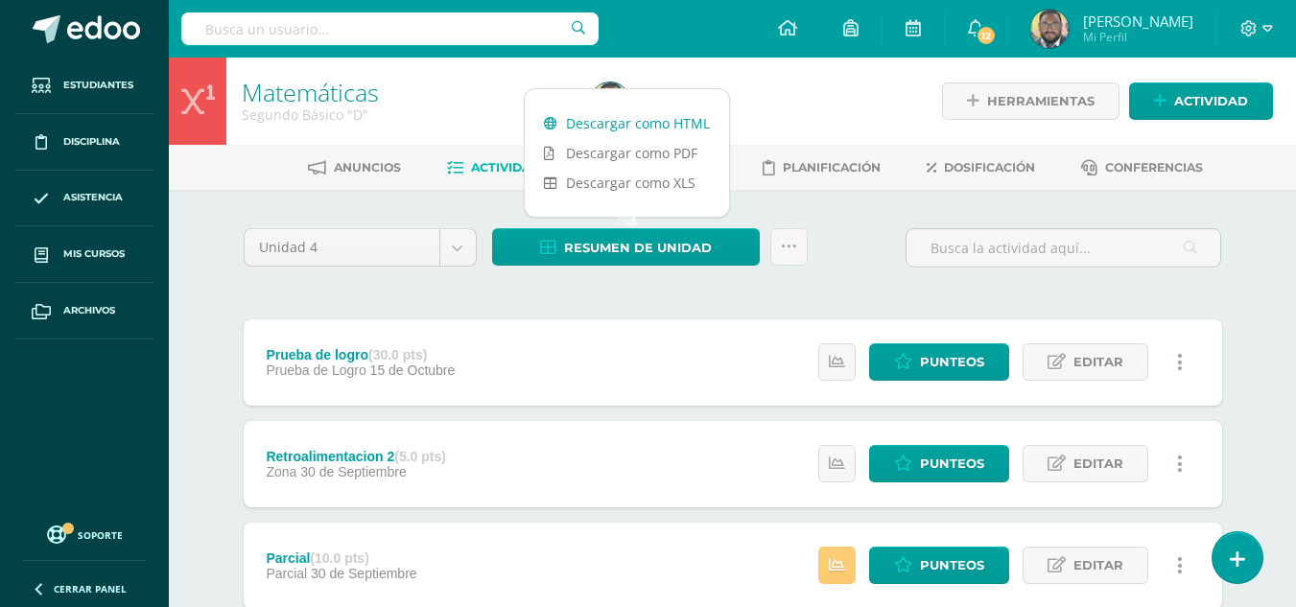
click at [630, 124] on link "Descargar como HTML" at bounding box center [627, 123] width 204 height 30
click at [1257, 25] on icon at bounding box center [1249, 28] width 17 height 17
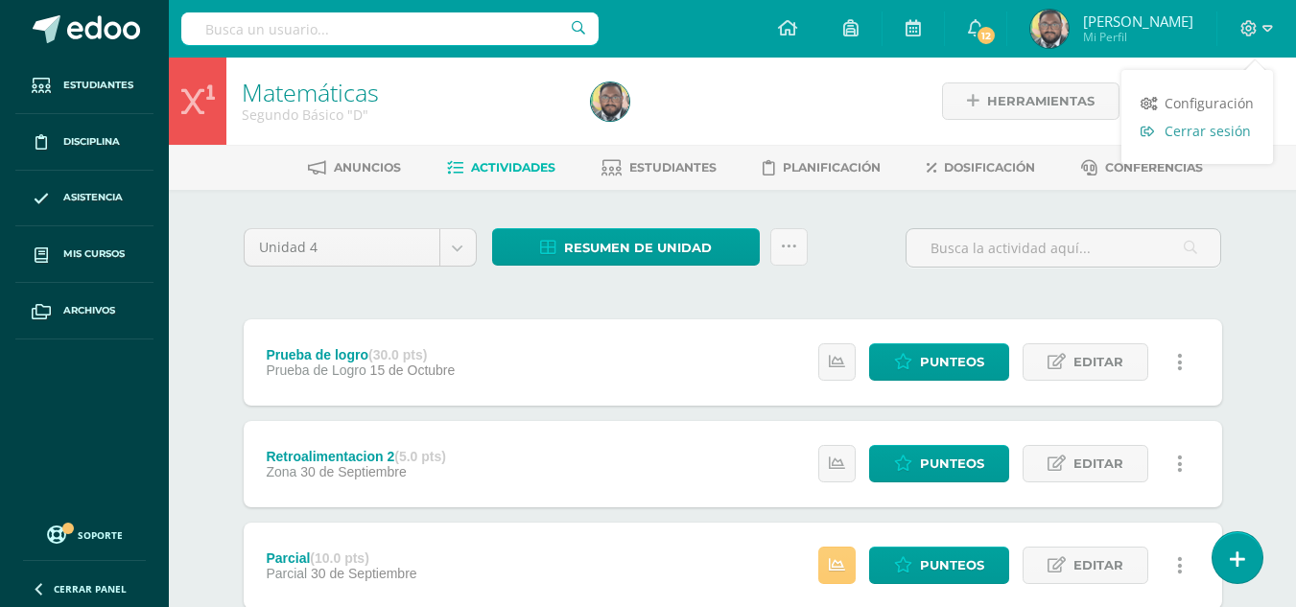
click at [1213, 130] on span "Cerrar sesión" at bounding box center [1208, 131] width 86 height 18
